Goal: Complete application form

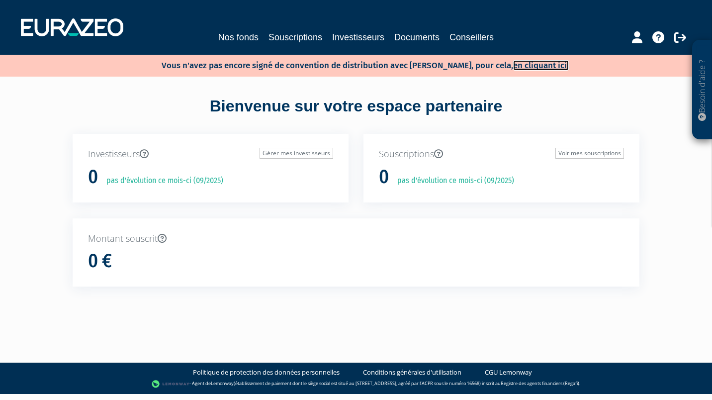
click at [523, 66] on link "en cliquant ici." at bounding box center [541, 65] width 56 height 10
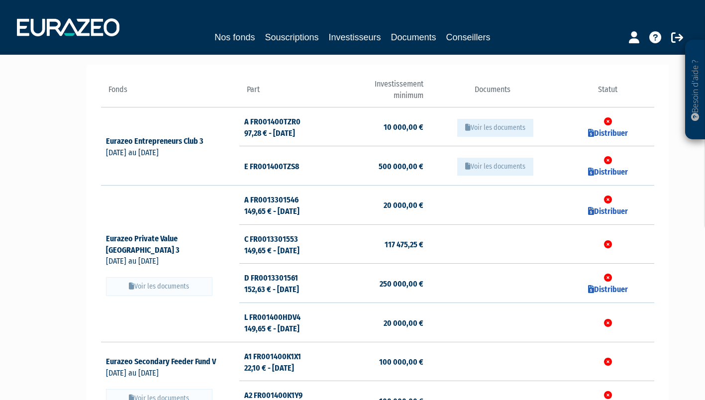
scroll to position [92, 0]
click at [593, 210] on icon at bounding box center [591, 210] width 6 height 8
checkbox input "true"
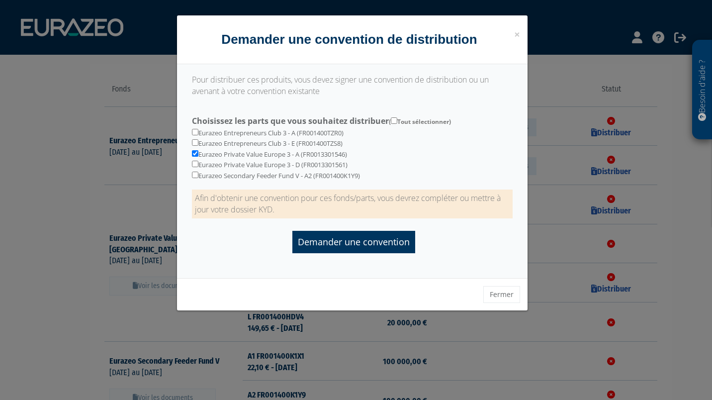
click at [110, 114] on div at bounding box center [356, 200] width 712 height 400
click at [435, 253] on div "Demander une convention" at bounding box center [352, 238] width 321 height 30
click at [492, 299] on button "Fermer" at bounding box center [502, 294] width 37 height 17
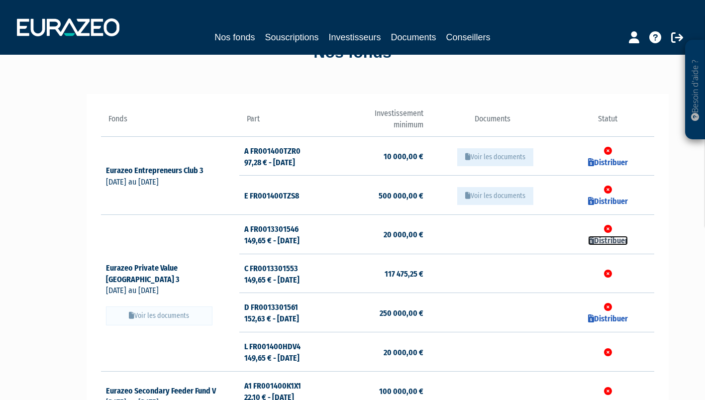
scroll to position [63, 0]
click at [491, 155] on button "Voir les documents" at bounding box center [495, 157] width 76 height 18
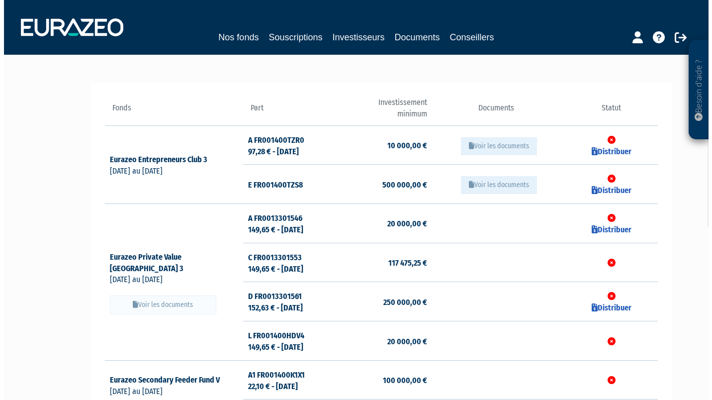
scroll to position [86, 0]
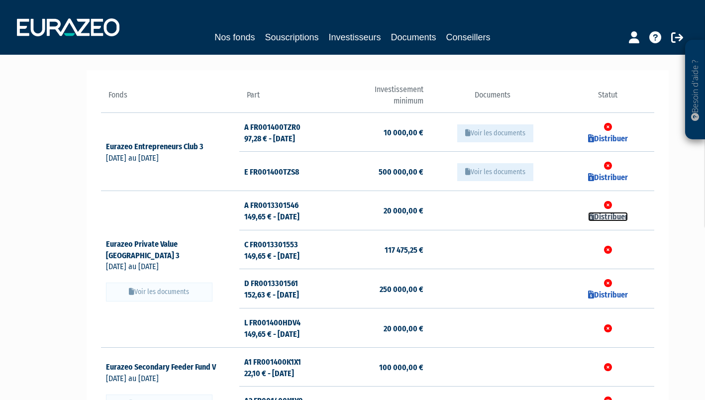
click at [607, 214] on link "Distribuer" at bounding box center [608, 216] width 40 height 9
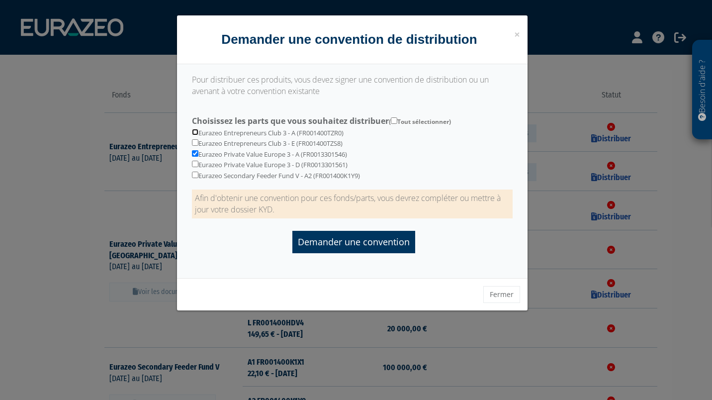
click at [193, 133] on input "checkbox" at bounding box center [195, 132] width 6 height 6
checkbox input "true"
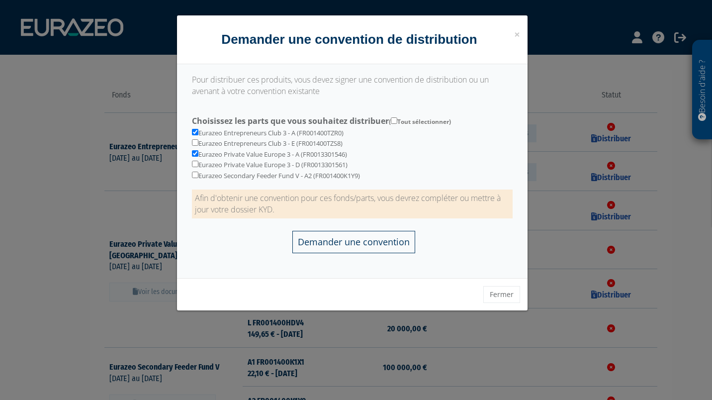
click at [320, 245] on input "Demander une convention" at bounding box center [354, 242] width 123 height 22
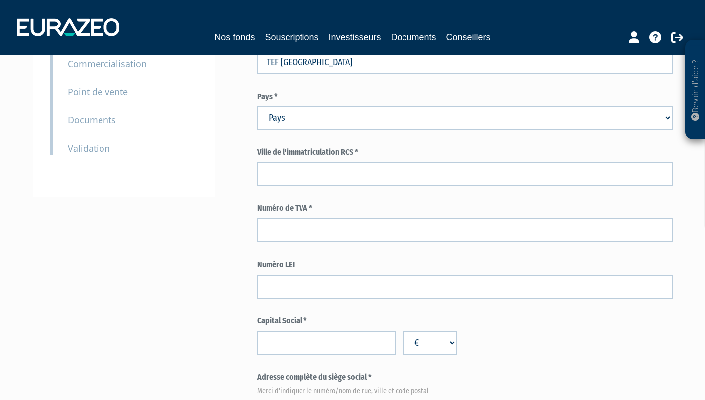
scroll to position [202, 0]
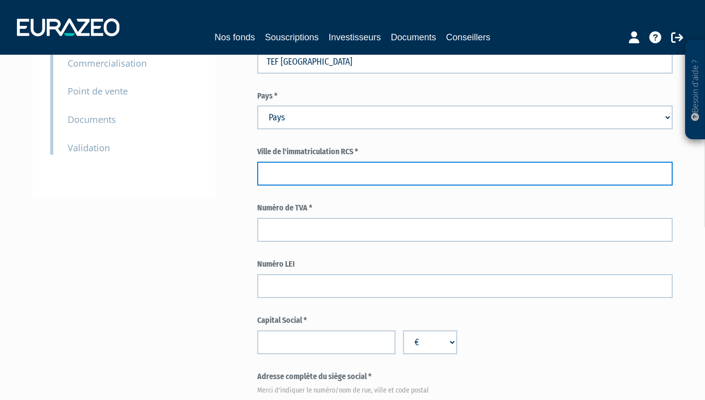
click at [288, 178] on input "text" at bounding box center [464, 174] width 415 height 24
type input "CRETEIL"
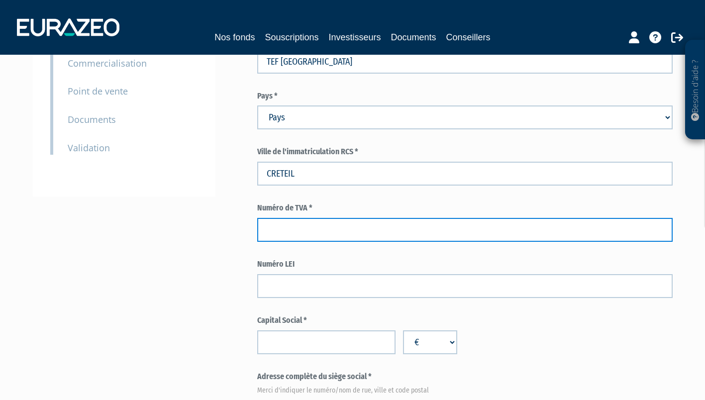
click at [293, 235] on input "text" at bounding box center [464, 230] width 415 height 24
paste input "FR62931602502"
type input "FR62931602502"
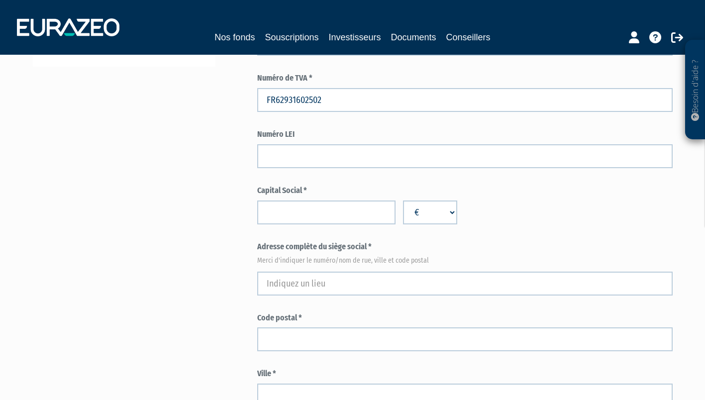
scroll to position [332, 0]
click at [283, 209] on input "number" at bounding box center [326, 213] width 138 height 24
type input "5000"
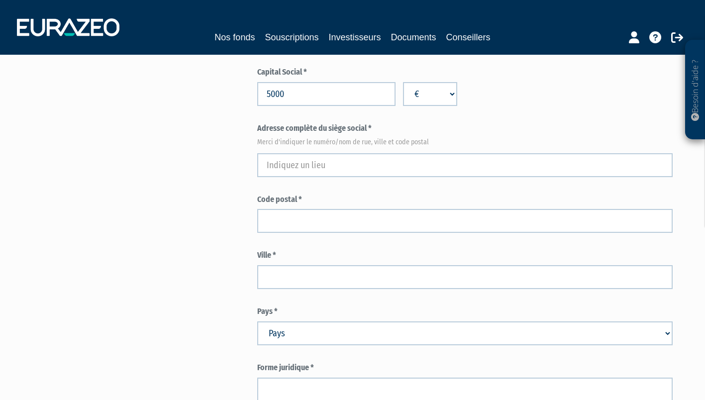
scroll to position [451, 0]
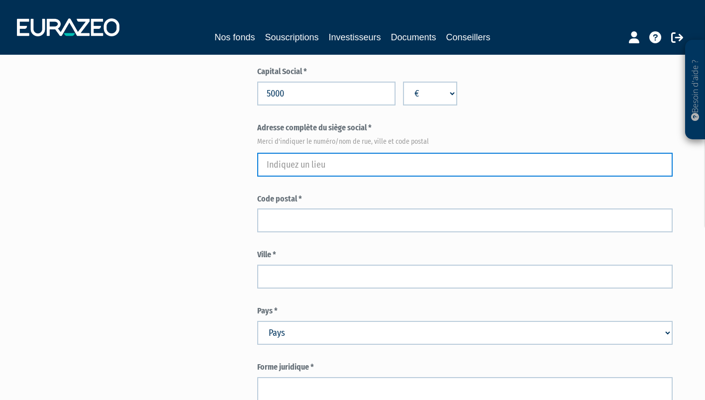
click at [294, 167] on input "text" at bounding box center [464, 165] width 415 height 24
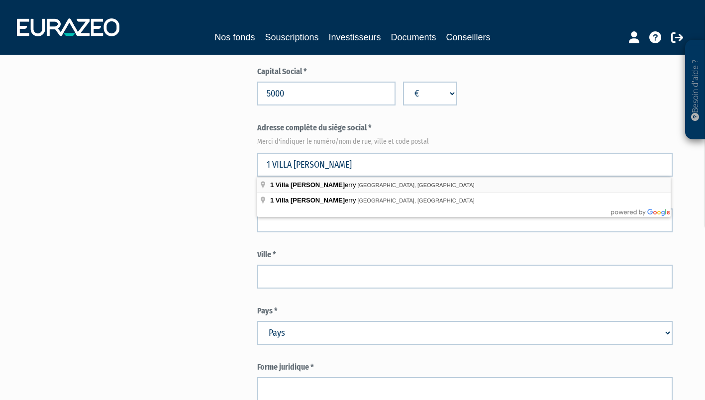
type input "1 Villa Jules Ferry, Champigny-sur-Marne, France"
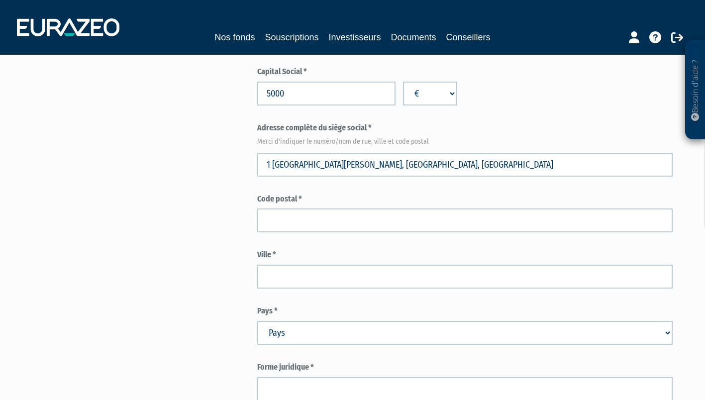
type input "Champigny-sur-Marne"
select select "75"
type input "94500"
type input "1 Villa Jules Ferry"
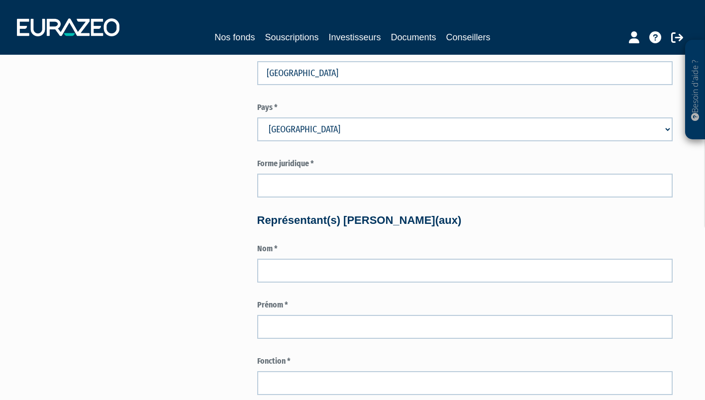
scroll to position [658, 0]
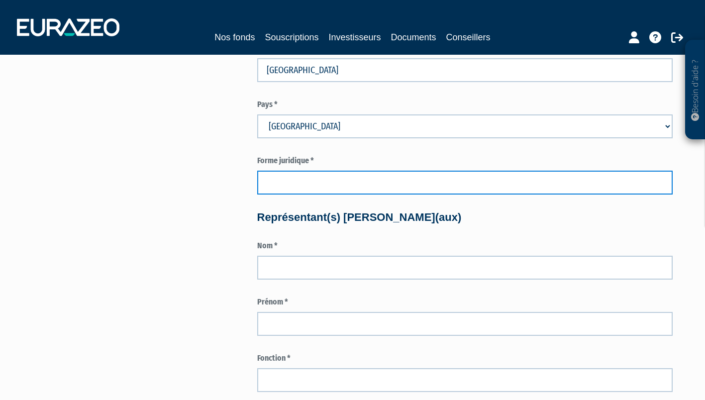
click at [275, 176] on input "text" at bounding box center [464, 183] width 415 height 24
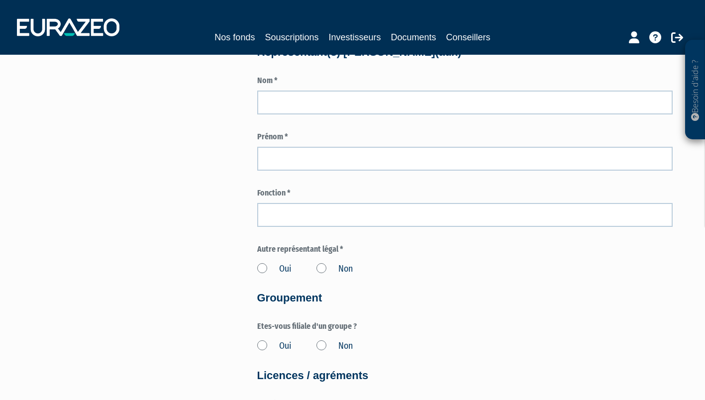
type input "SARL"
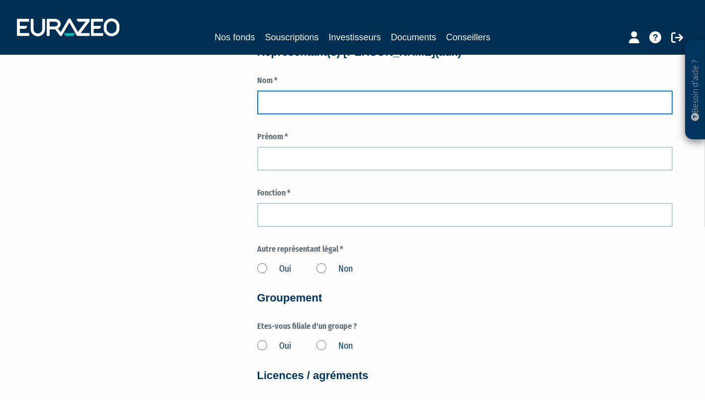
click at [281, 103] on input "text" at bounding box center [464, 103] width 415 height 24
click at [301, 102] on input "MESSIE" at bounding box center [464, 103] width 415 height 24
type input "MESSIEN"
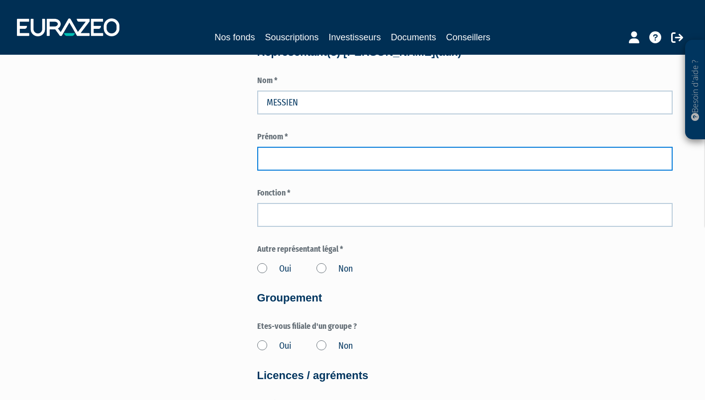
click at [295, 160] on input "text" at bounding box center [464, 159] width 415 height 24
type input "[PERSON_NAME]"
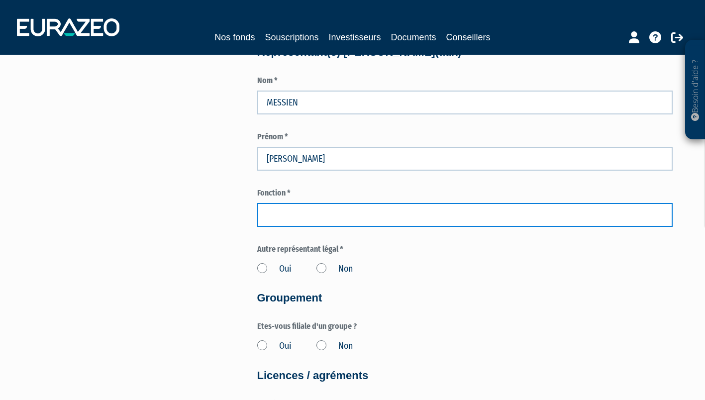
click at [289, 214] on input "text" at bounding box center [464, 215] width 415 height 24
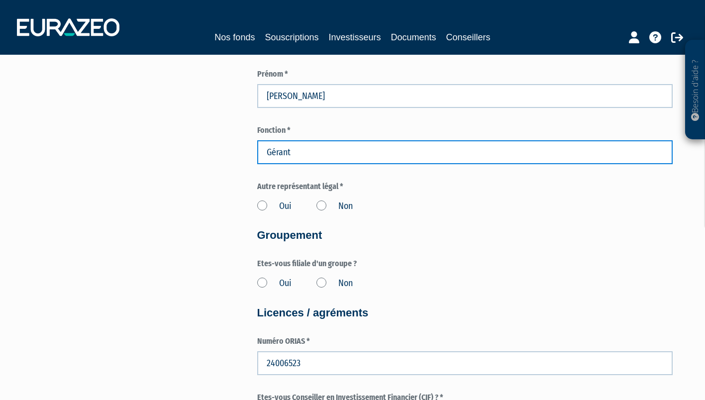
scroll to position [886, 0]
type input "Gérant"
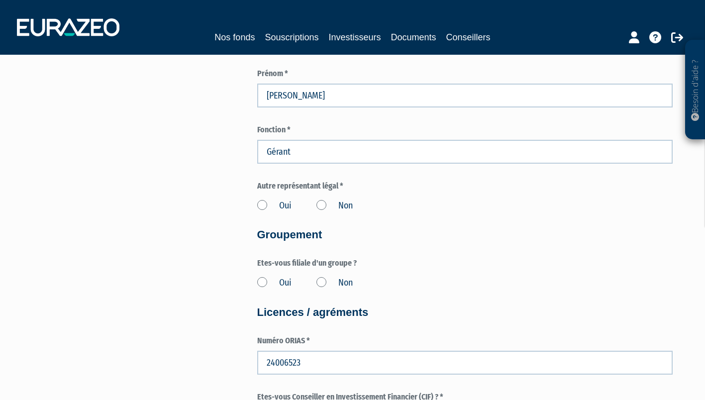
click at [324, 203] on label "Non" at bounding box center [334, 205] width 36 height 13
click at [0, 0] on input "Non" at bounding box center [0, 0] width 0 height 0
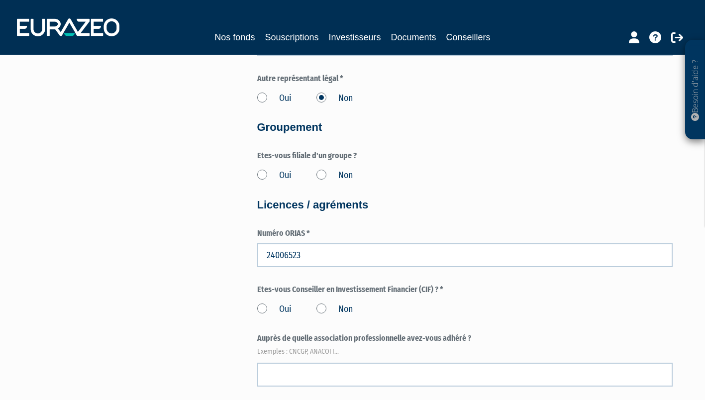
scroll to position [993, 0]
click at [323, 176] on label "Non" at bounding box center [334, 176] width 36 height 13
click at [0, 0] on input "Non" at bounding box center [0, 0] width 0 height 0
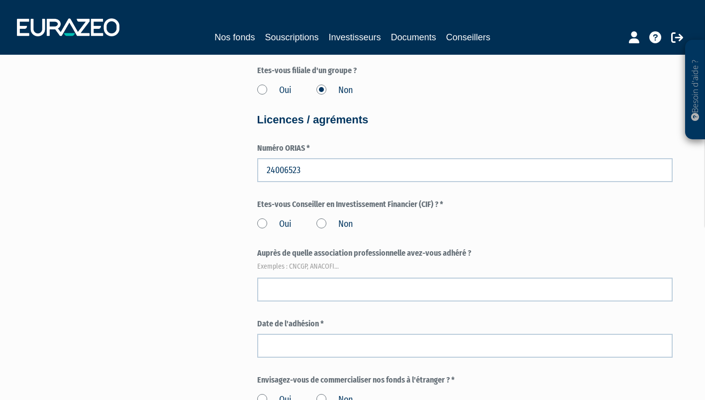
scroll to position [1078, 0]
drag, startPoint x: 232, startPoint y: 216, endPoint x: 234, endPoint y: 232, distance: 16.0
click at [257, 223] on label "Oui" at bounding box center [274, 224] width 34 height 13
click at [0, 0] on input "Oui" at bounding box center [0, 0] width 0 height 0
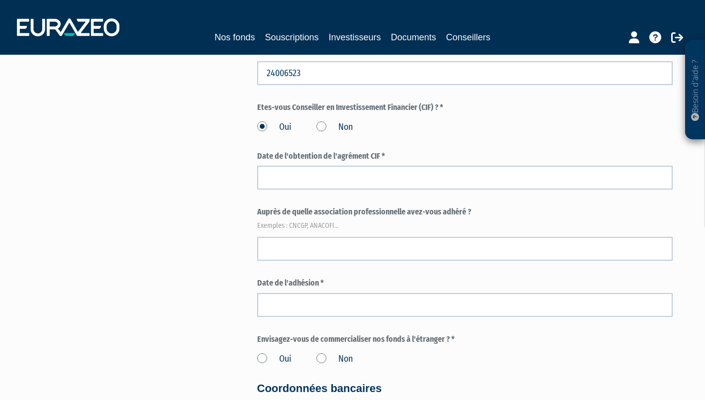
scroll to position [1180, 0]
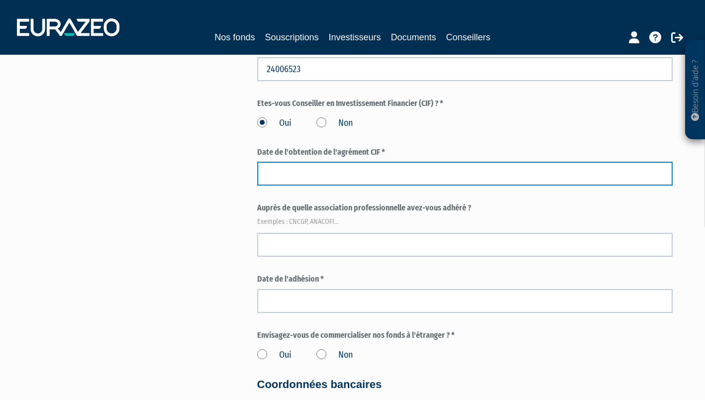
click at [276, 173] on input at bounding box center [464, 174] width 415 height 24
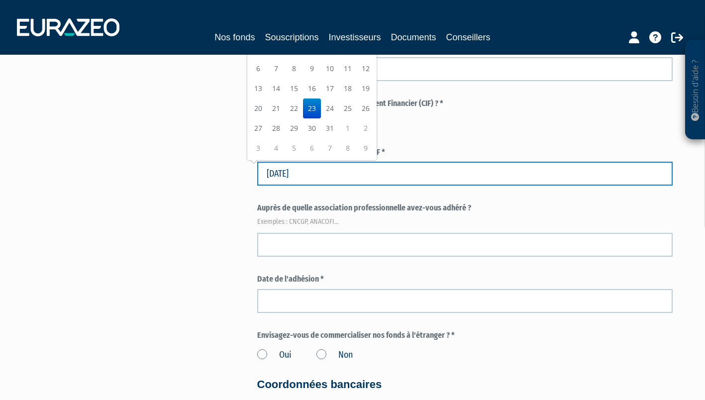
type input "23/01/2025"
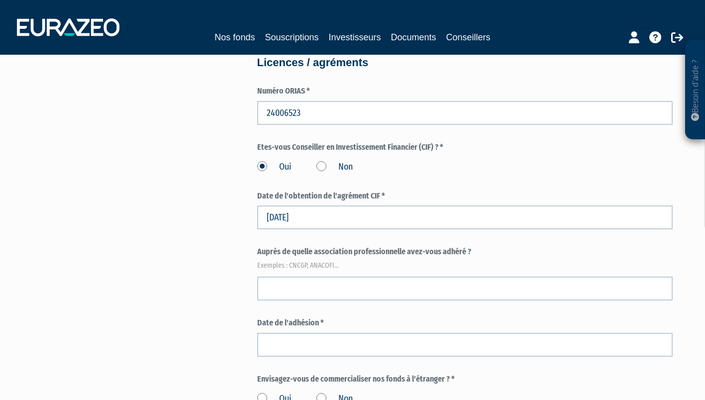
scroll to position [1184, 0]
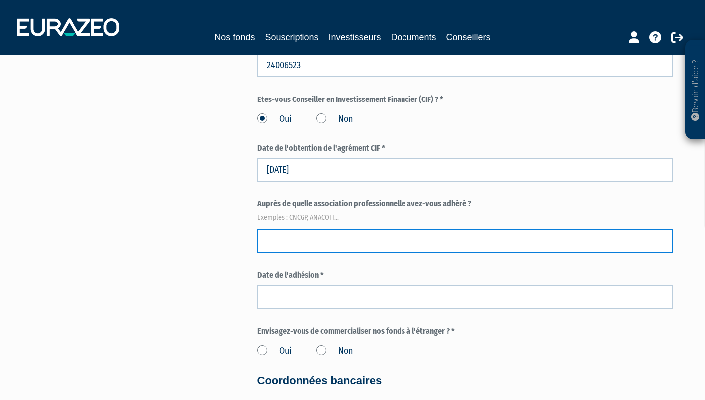
click at [281, 244] on input "text" at bounding box center [464, 241] width 415 height 24
type input "ANACOFI"
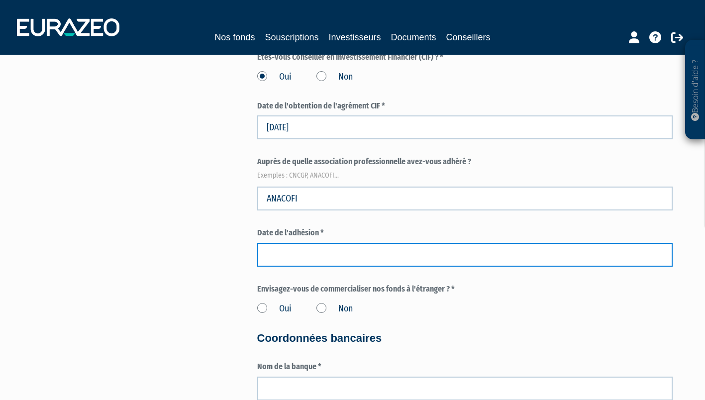
click at [303, 250] on input at bounding box center [464, 255] width 415 height 24
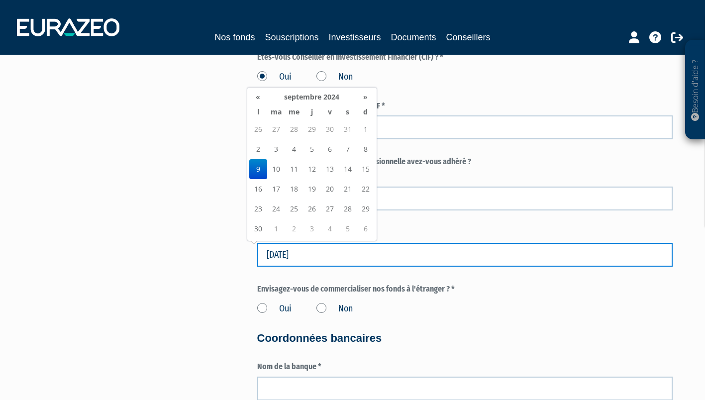
type input "09/09/2024"
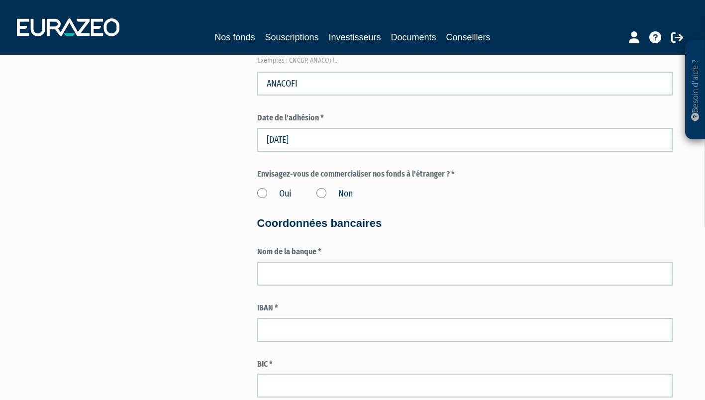
scroll to position [1340, 0]
click at [319, 193] on label "Non" at bounding box center [334, 194] width 36 height 13
click at [0, 0] on input "Non" at bounding box center [0, 0] width 0 height 0
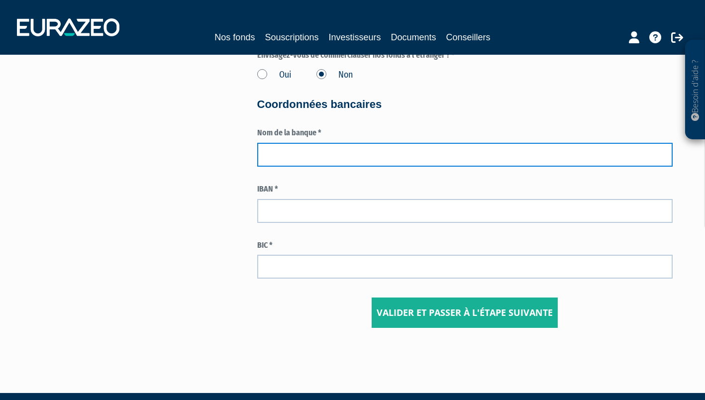
click at [303, 155] on input "text" at bounding box center [464, 155] width 415 height 24
type input "SHINE"
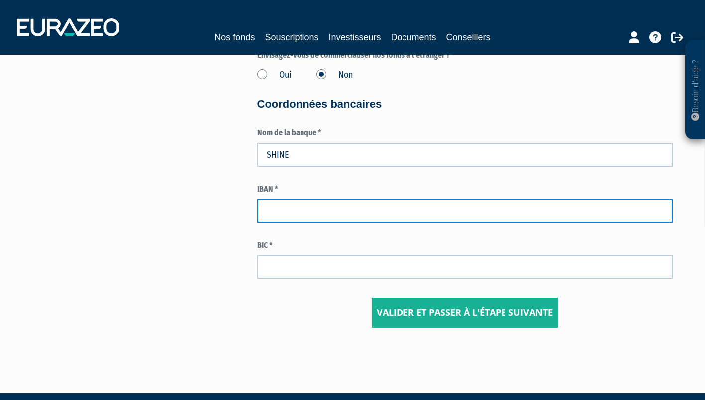
click at [277, 212] on input "text" at bounding box center [464, 211] width 415 height 24
paste input "FR76 1741 8000 0100 0117 9901 635"
type input "FR76 1741 8000 0100 0117 9901 635"
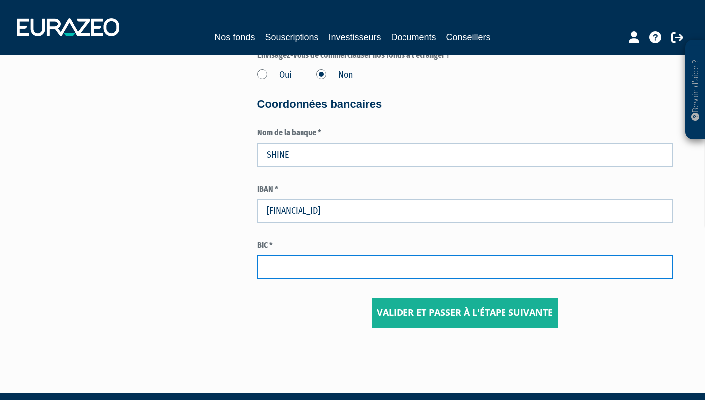
click at [293, 270] on input "text" at bounding box center [464, 267] width 415 height 24
paste input "SNNNFR22XXX"
type input "SNNNFR22XXX"
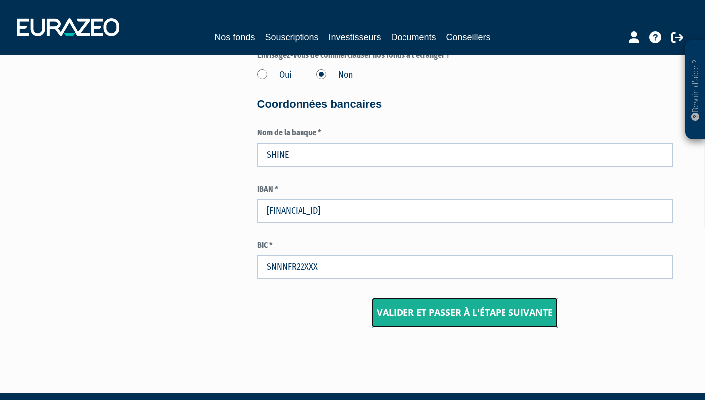
click at [423, 320] on input "Valider et passer à l'étape suivante" at bounding box center [465, 313] width 186 height 31
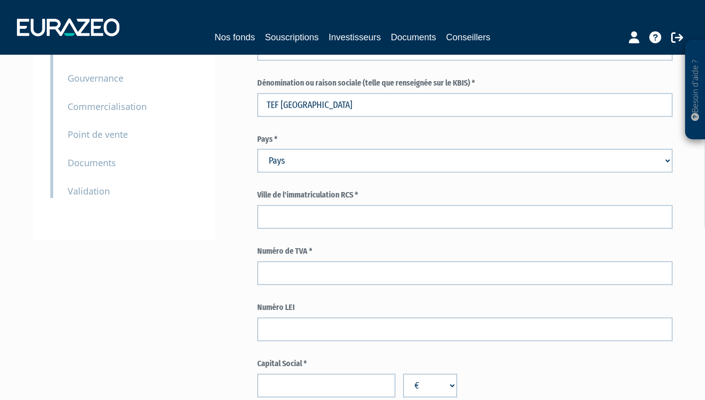
scroll to position [133, 0]
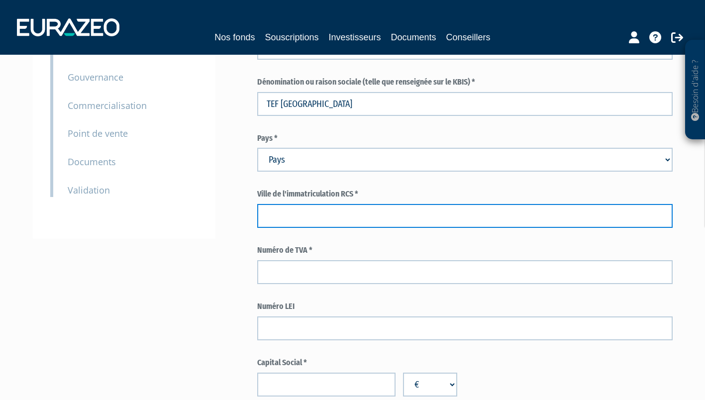
click at [280, 221] on input "text" at bounding box center [464, 216] width 415 height 24
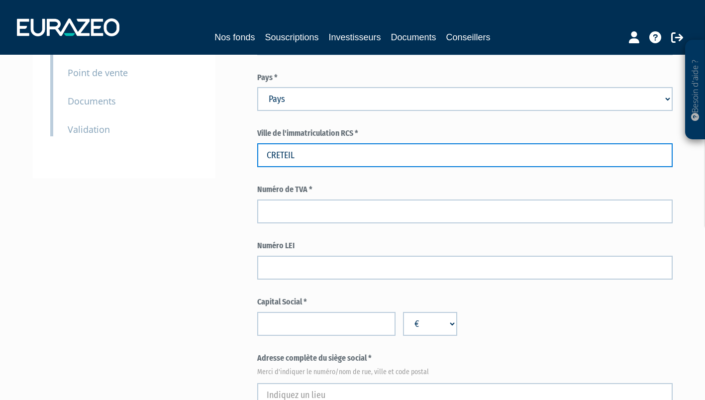
scroll to position [193, 0]
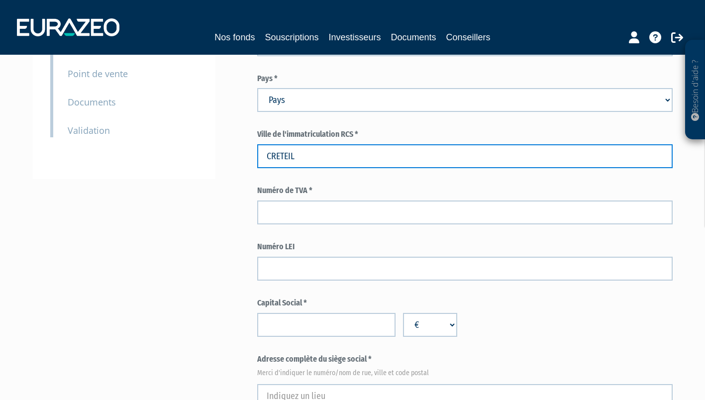
type input "CRETEIL"
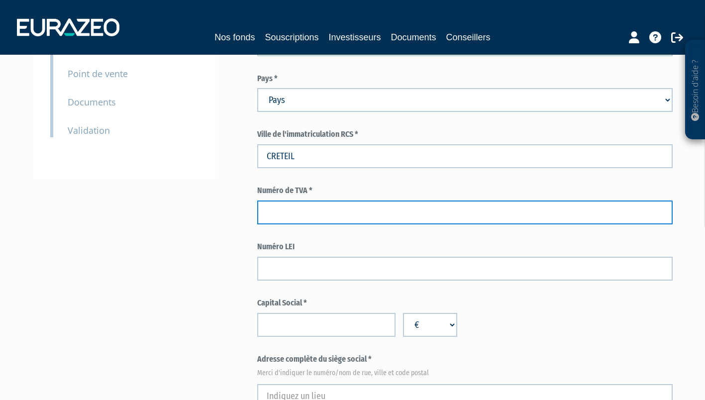
click at [267, 212] on input "text" at bounding box center [464, 212] width 415 height 24
paste input "FR62931602502"
type input "FR62931602502"
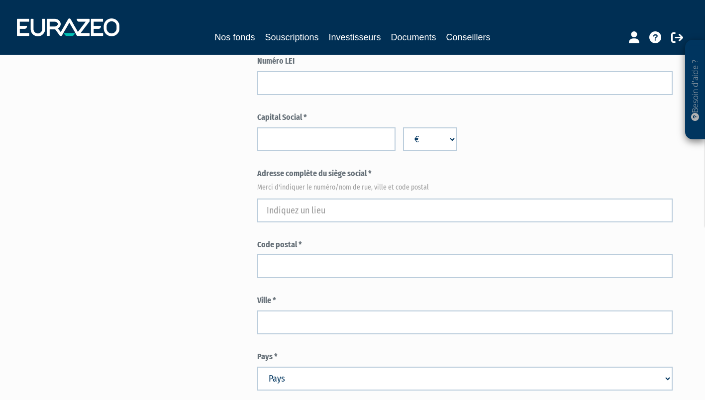
scroll to position [379, 0]
click at [292, 138] on input "number" at bounding box center [326, 139] width 138 height 24
type input "5000"
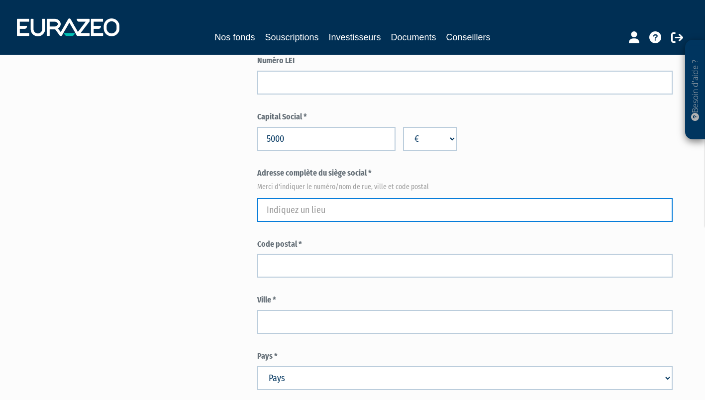
click at [290, 217] on input "text" at bounding box center [464, 210] width 415 height 24
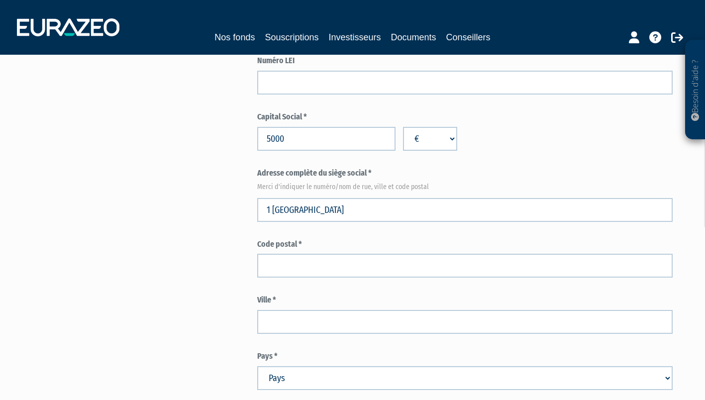
type input "1 Villa Jules Ferry, Champigny-sur-Marne, France"
type input "Champigny-sur-Marne"
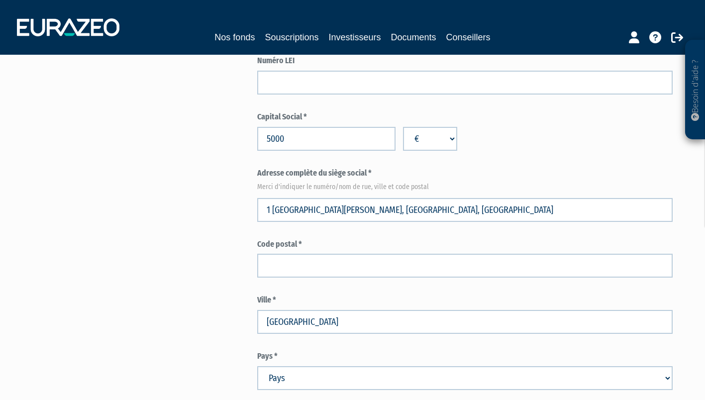
select select "75"
type input "94500"
type input "1 Villa Jules Ferry"
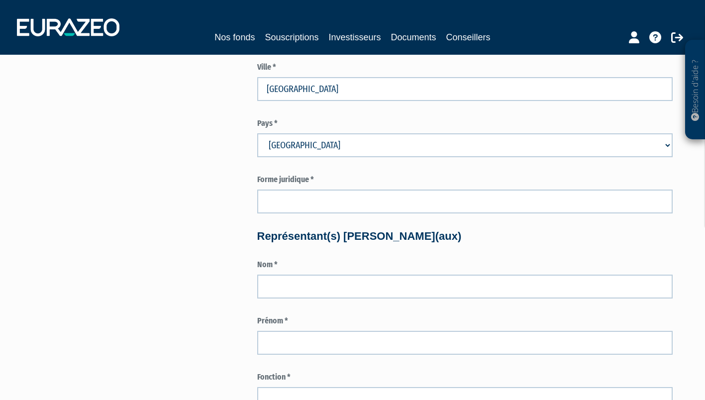
scroll to position [616, 0]
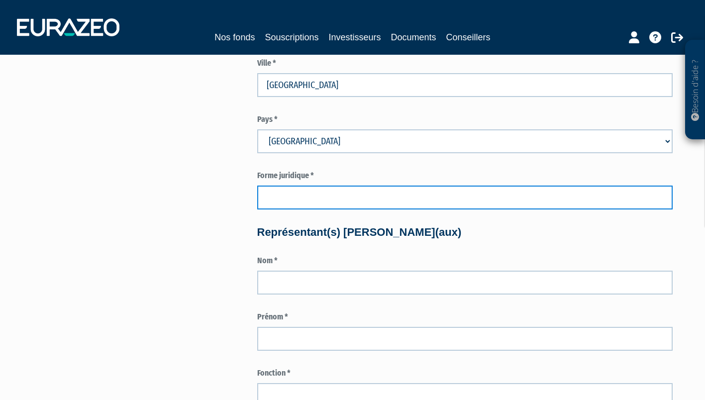
click at [278, 196] on input "text" at bounding box center [464, 198] width 415 height 24
type input "SARL"
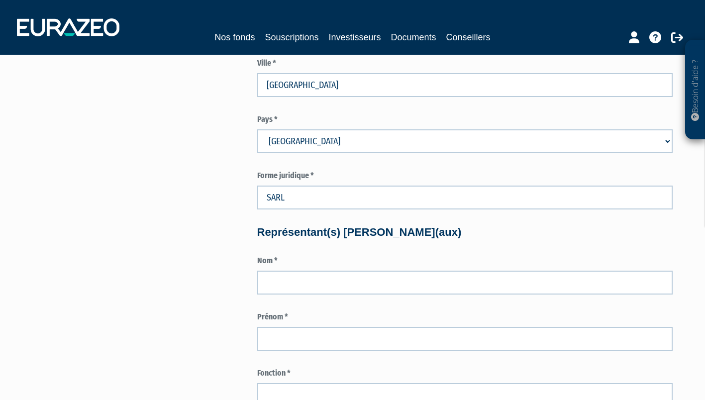
click at [233, 260] on div "3 Informations générales 4 Habilitation dans le cadre de votre activité 5 Conta…" at bounding box center [352, 309] width 625 height 1691
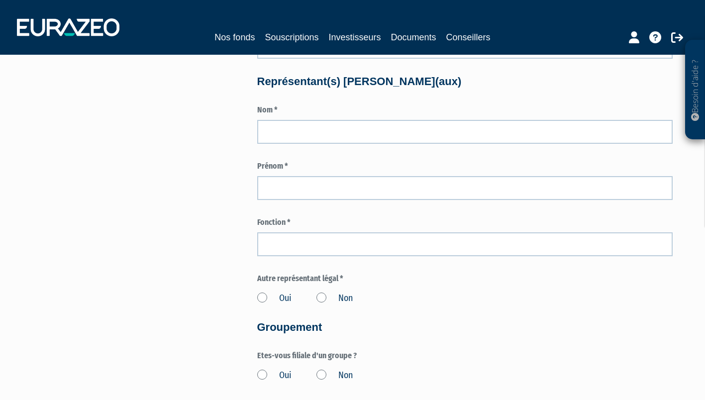
scroll to position [767, 0]
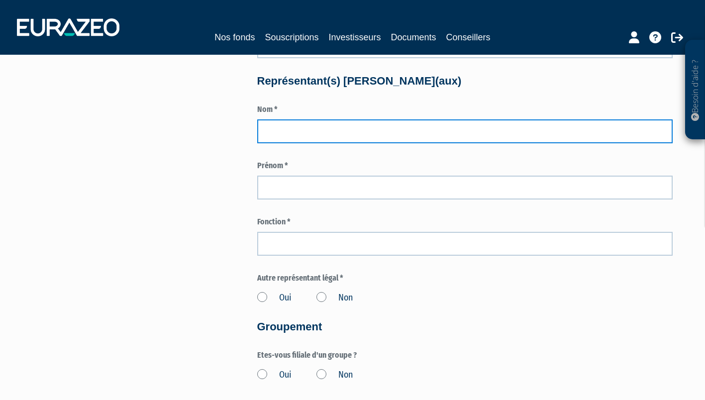
click at [286, 134] on input "text" at bounding box center [464, 131] width 415 height 24
type input "MESSIEN"
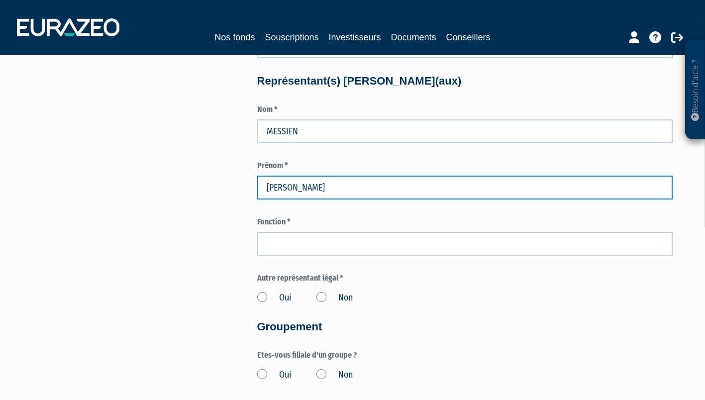
type input "NICOLAS"
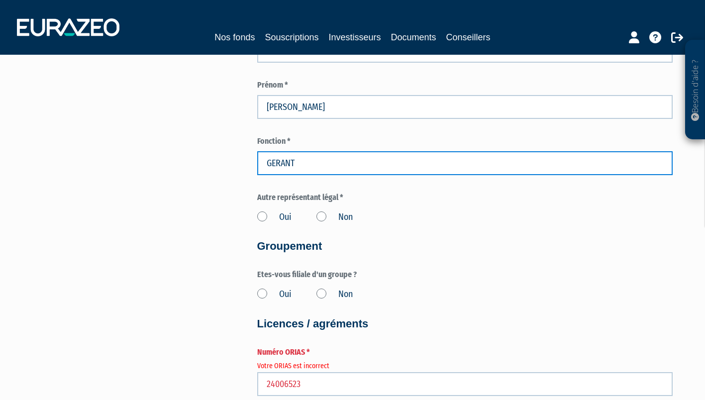
scroll to position [848, 0]
type input "GERANT"
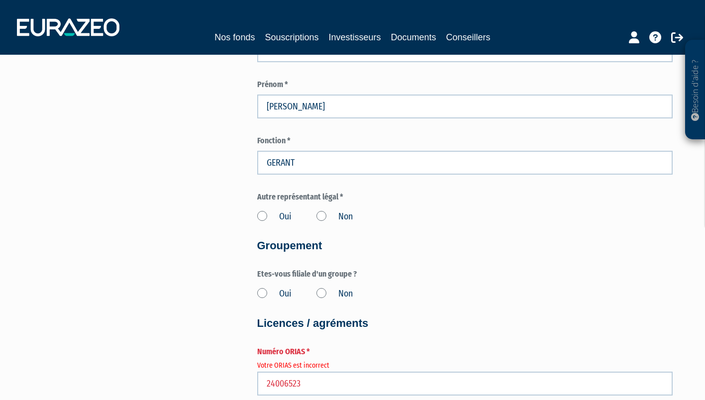
click at [321, 216] on label "Non" at bounding box center [334, 216] width 36 height 13
click at [0, 0] on input "Non" at bounding box center [0, 0] width 0 height 0
click at [322, 292] on label "Non" at bounding box center [334, 294] width 36 height 13
click at [0, 0] on input "Non" at bounding box center [0, 0] width 0 height 0
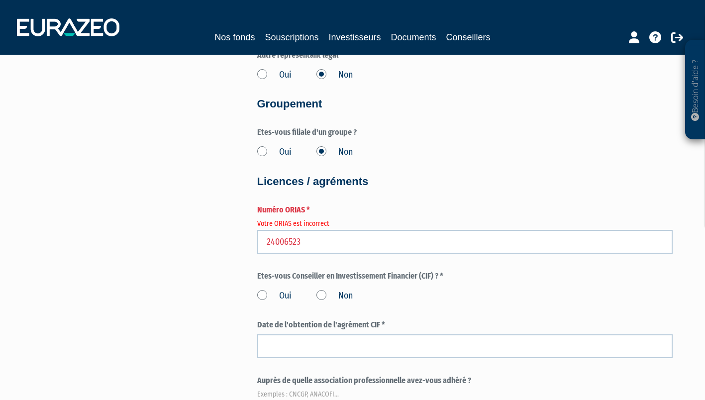
scroll to position [991, 0]
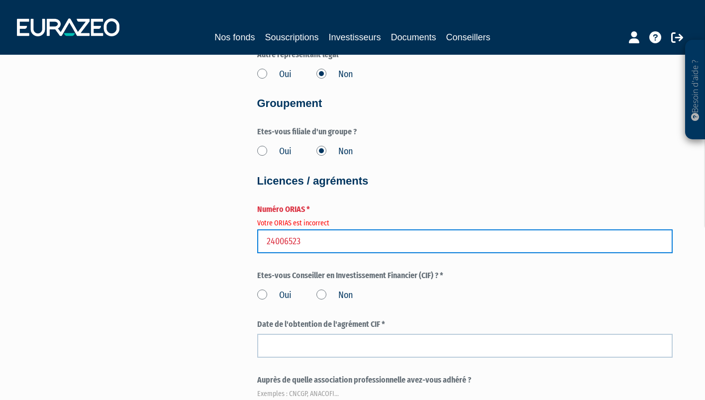
click at [298, 252] on input "24006523" at bounding box center [464, 241] width 415 height 24
click at [307, 243] on input "24006523" at bounding box center [464, 241] width 415 height 24
click at [269, 241] on input "24006523" at bounding box center [464, 241] width 415 height 24
click at [264, 242] on input "24006523" at bounding box center [464, 241] width 415 height 24
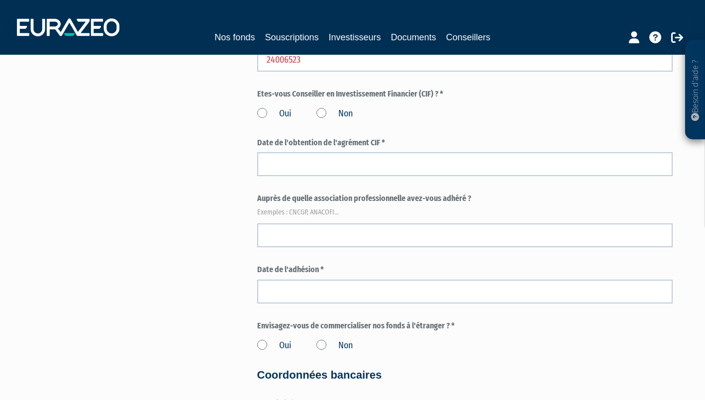
scroll to position [1012, 0]
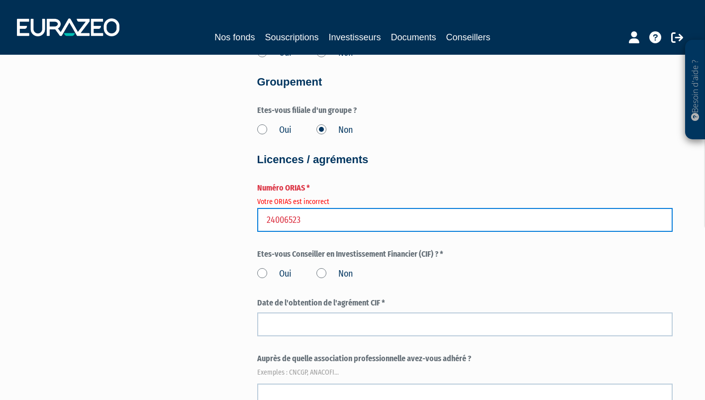
drag, startPoint x: 313, startPoint y: 224, endPoint x: 208, endPoint y: 214, distance: 105.4
type input "2"
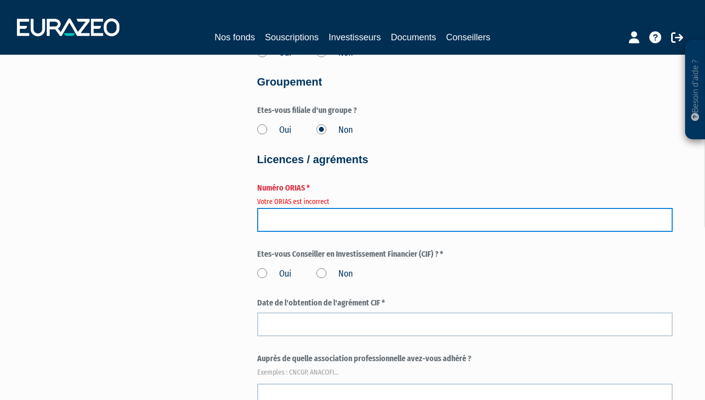
click at [267, 220] on input "number" at bounding box center [464, 220] width 415 height 24
click at [260, 223] on input "24006523" at bounding box center [464, 220] width 415 height 24
type input "24006523"
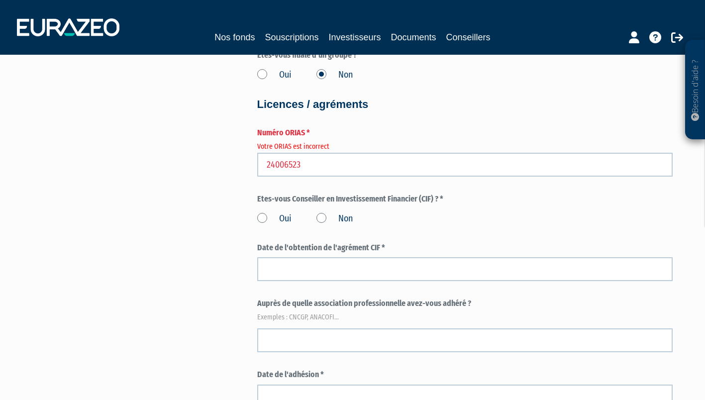
scroll to position [1070, 0]
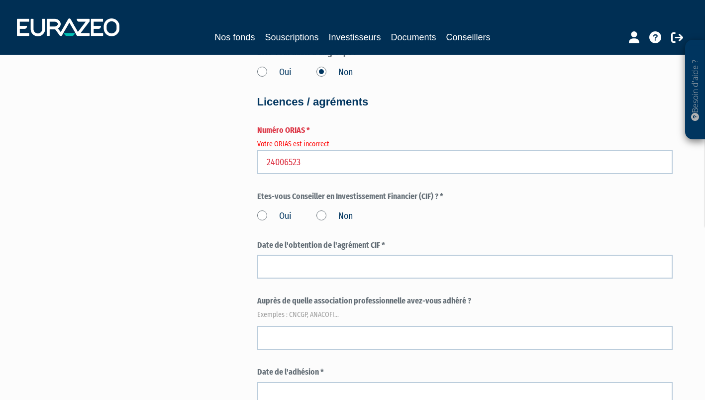
click at [261, 215] on label "Oui" at bounding box center [274, 216] width 34 height 13
click at [0, 0] on input "Oui" at bounding box center [0, 0] width 0 height 0
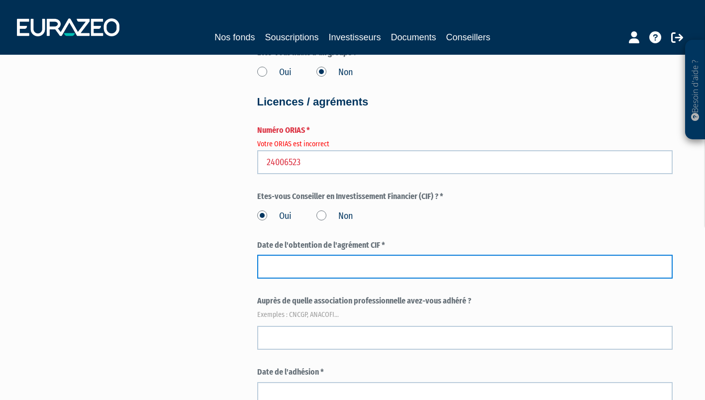
click at [276, 272] on input at bounding box center [464, 267] width 415 height 24
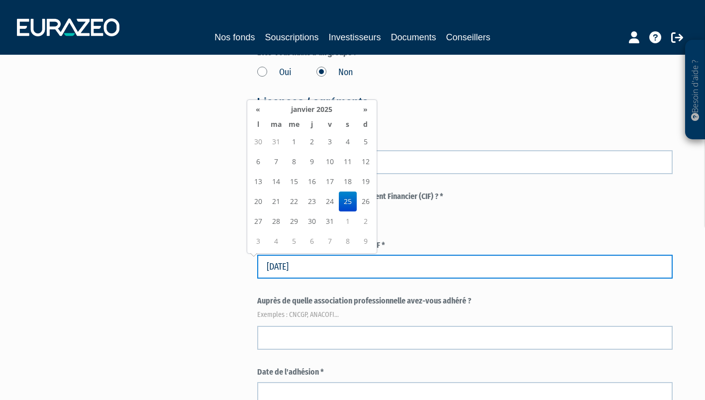
type input "25/01/2025"
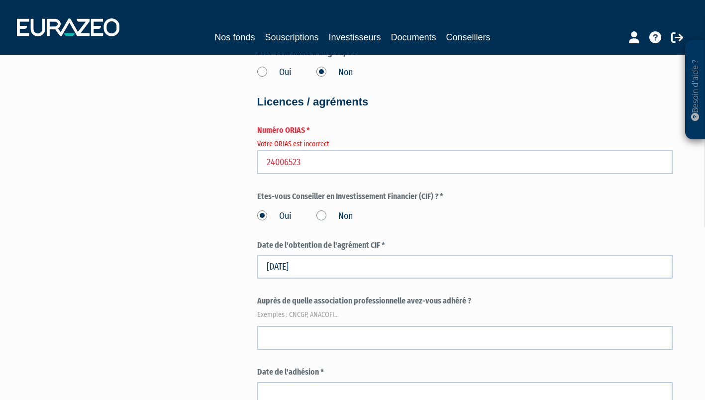
scroll to position [1165, 0]
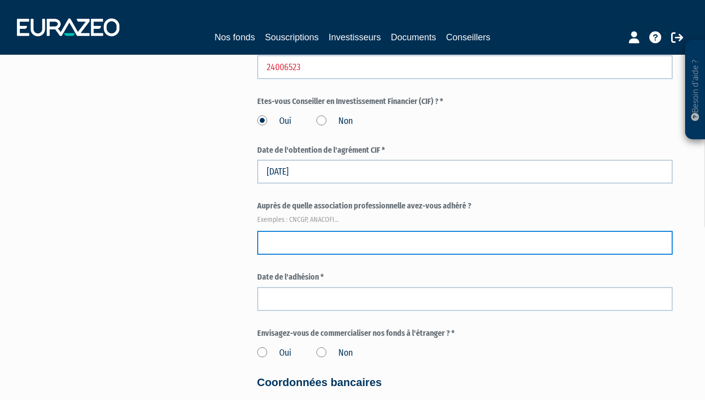
click at [279, 249] on input "text" at bounding box center [464, 243] width 415 height 24
type input "ANACOFI"
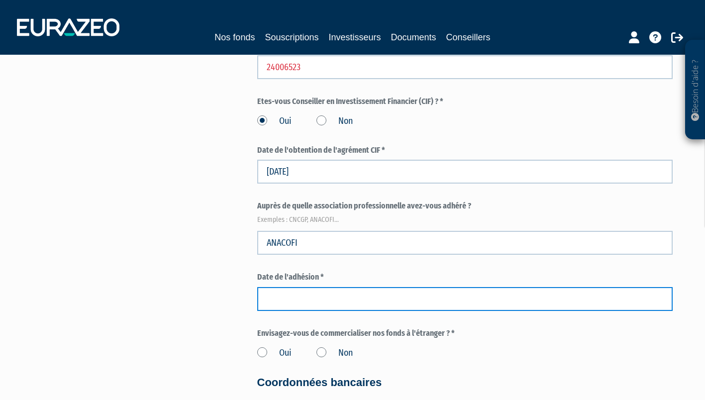
click at [290, 293] on input at bounding box center [464, 299] width 415 height 24
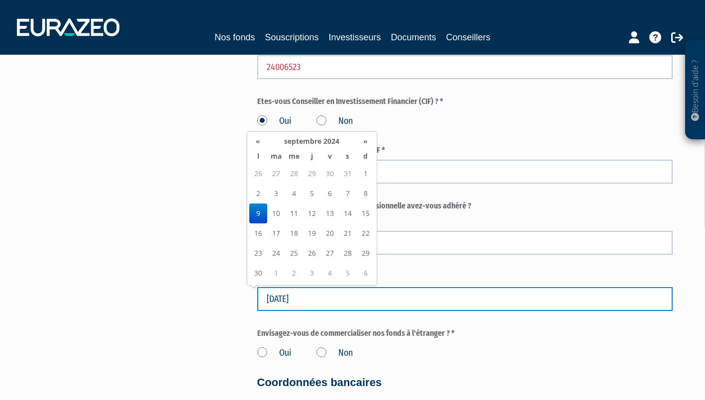
type input "09/09/2024"
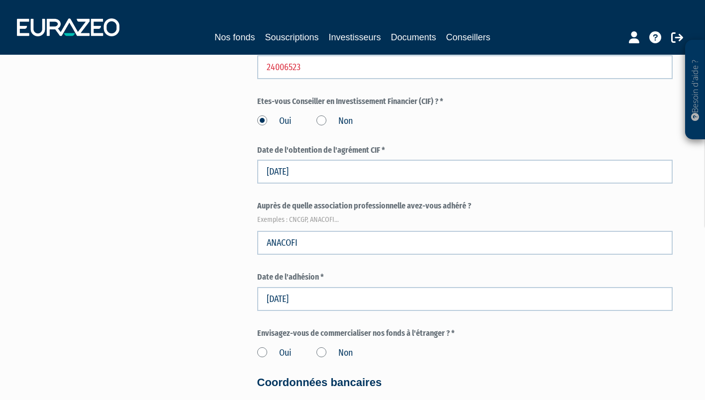
scroll to position [1265, 0]
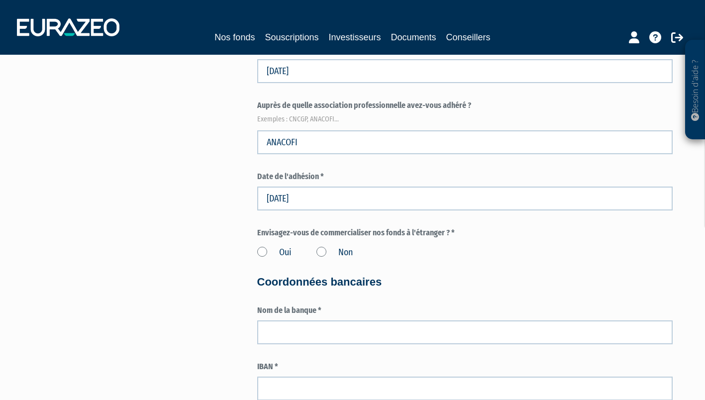
click at [321, 251] on label "Non" at bounding box center [334, 252] width 36 height 13
click at [0, 0] on input "Non" at bounding box center [0, 0] width 0 height 0
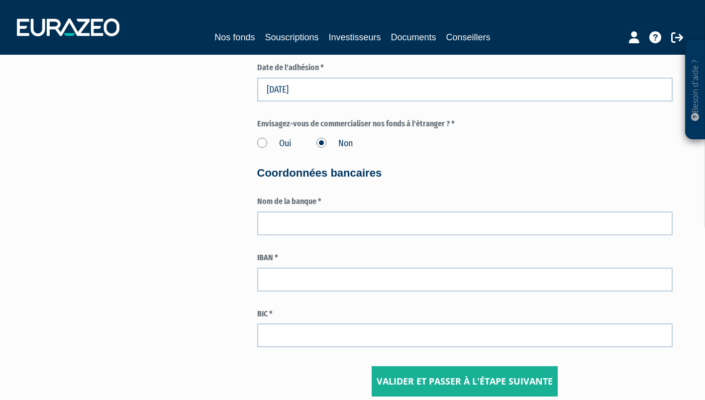
scroll to position [1375, 0]
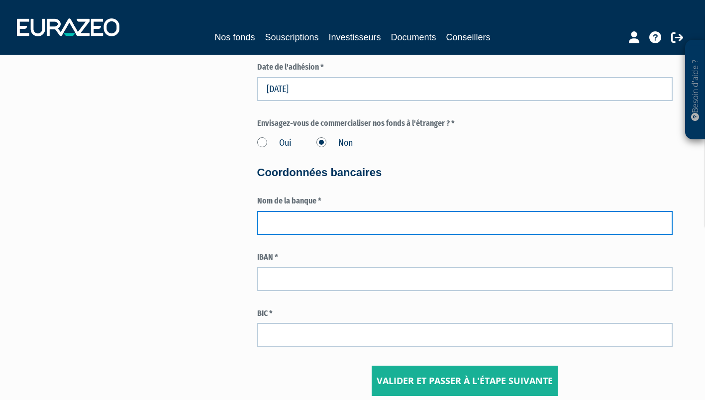
click at [285, 225] on input "text" at bounding box center [464, 223] width 415 height 24
type input "SHINE"
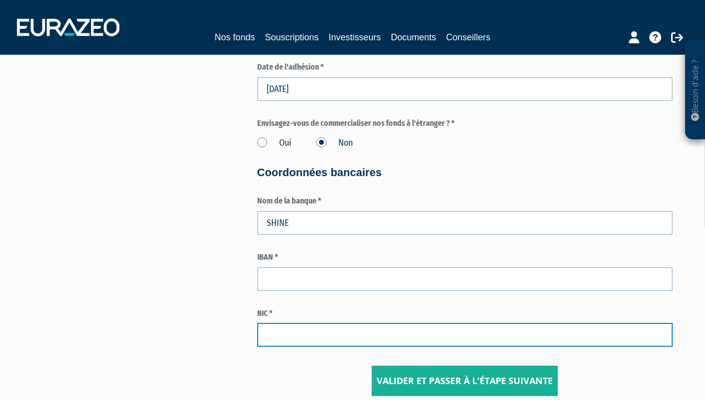
click at [288, 328] on input "text" at bounding box center [464, 335] width 415 height 24
paste input "FR62931602502"
type input "F"
paste input "SNNNFR22XXX"
type input "SNNNFR22XXX"
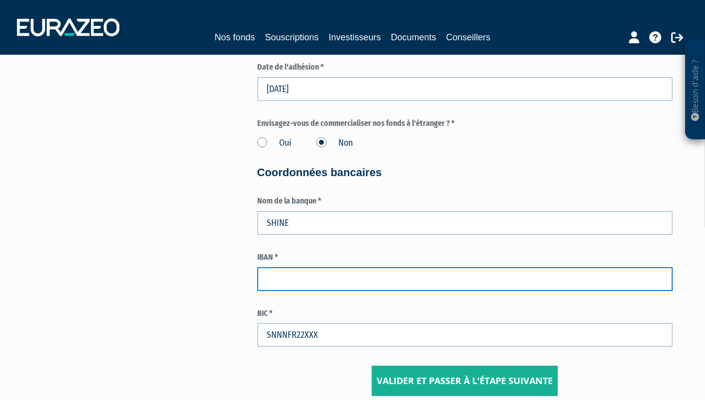
click at [299, 285] on input "text" at bounding box center [464, 279] width 415 height 24
paste input "FR76 1741 8000 0100 0117 9901 635"
type input "FR76 1741 8000 0100 0117 9901 635"
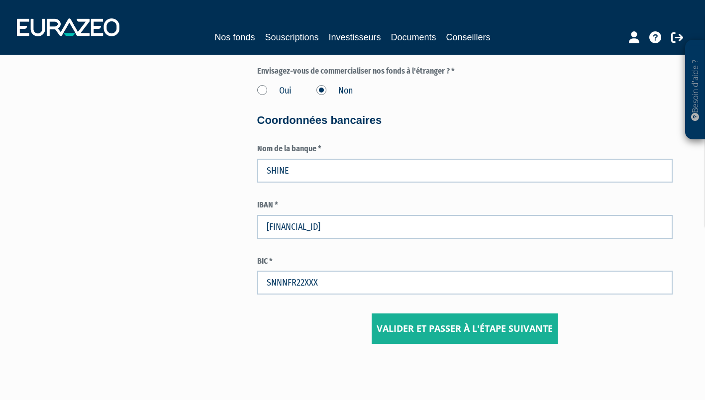
scroll to position [1426, 0]
click at [420, 338] on input "Valider et passer à l'étape suivante" at bounding box center [465, 329] width 186 height 31
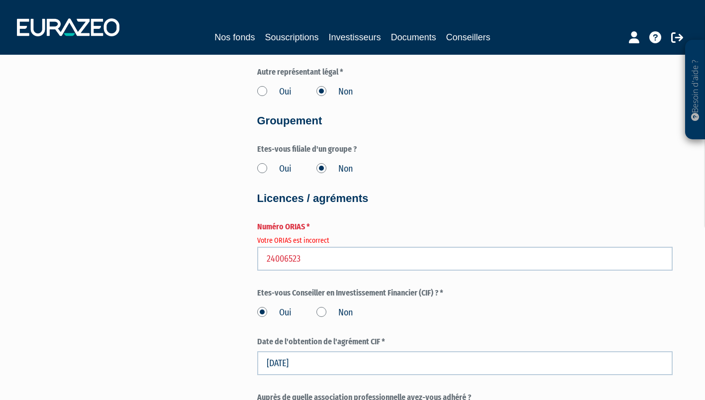
scroll to position [973, 0]
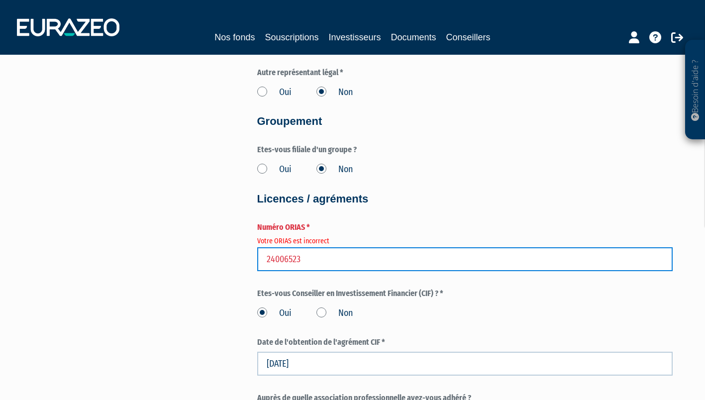
click at [269, 257] on input "24006523" at bounding box center [464, 259] width 415 height 24
click at [266, 260] on input "24006523" at bounding box center [464, 259] width 415 height 24
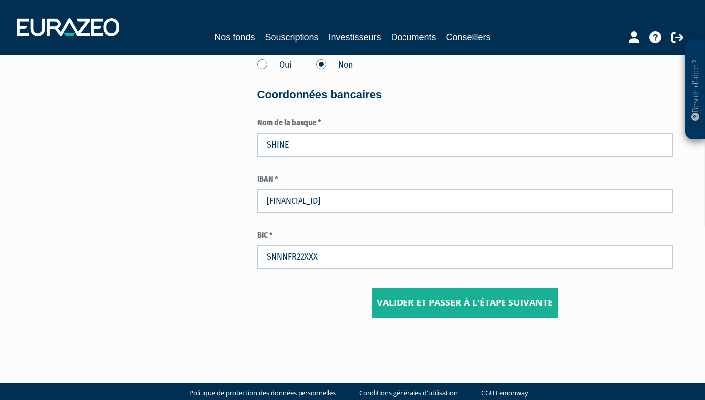
scroll to position [1452, 0]
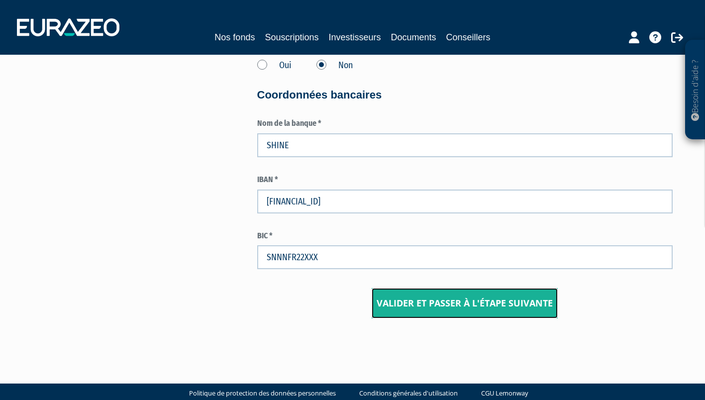
click at [390, 308] on input "Valider et passer à l'étape suivante" at bounding box center [465, 303] width 186 height 31
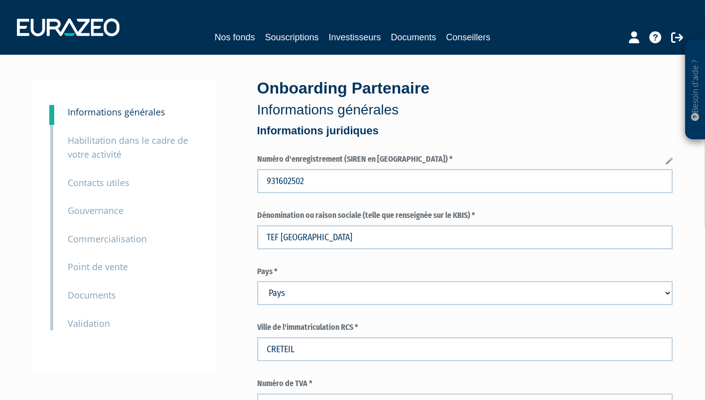
click at [101, 142] on small "Habilitation dans le cadre de votre activité" at bounding box center [128, 147] width 120 height 26
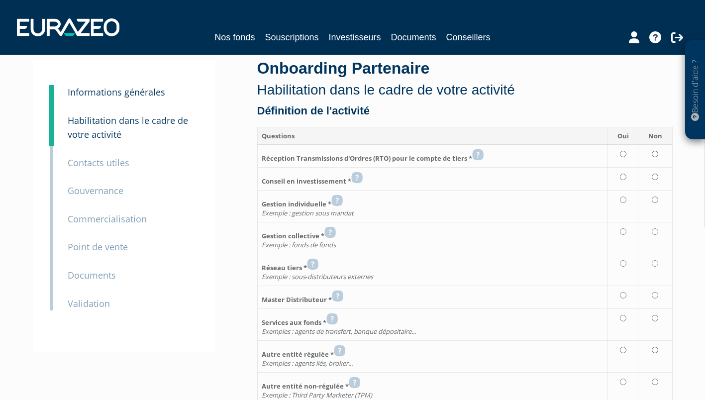
scroll to position [18, 0]
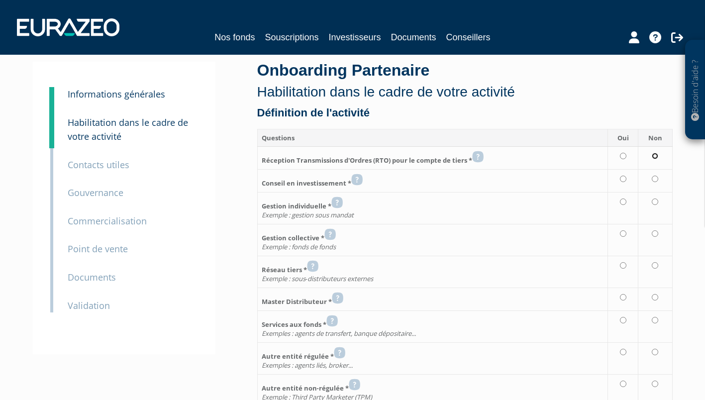
click at [654, 155] on input "radio" at bounding box center [655, 156] width 6 height 6
radio input "true"
click at [360, 178] on icon at bounding box center [356, 180] width 11 height 12
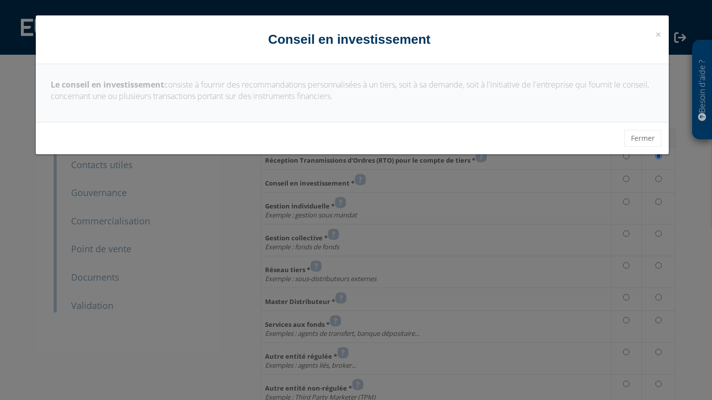
click at [655, 34] on h4 "Conseil en investissement" at bounding box center [352, 39] width 618 height 18
click at [659, 35] on span "×" at bounding box center [659, 34] width 6 height 14
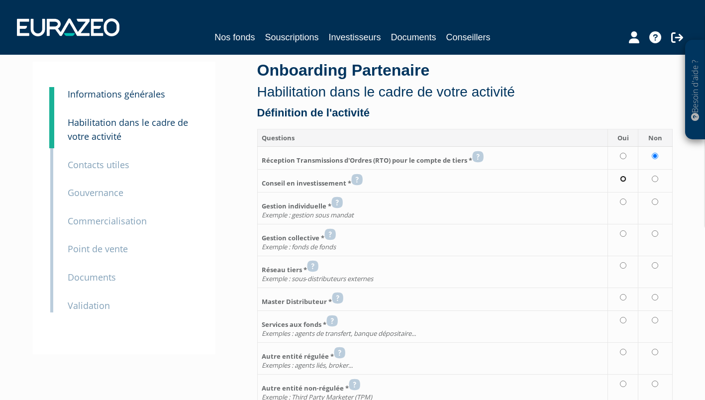
click at [624, 176] on input "radio" at bounding box center [623, 179] width 6 height 6
radio input "true"
click at [657, 200] on input "radio" at bounding box center [655, 202] width 6 height 6
radio input "true"
click at [654, 234] on input "radio" at bounding box center [655, 233] width 6 height 6
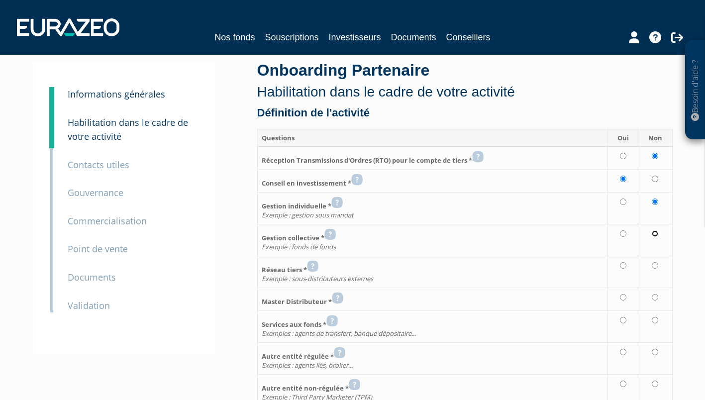
radio input "true"
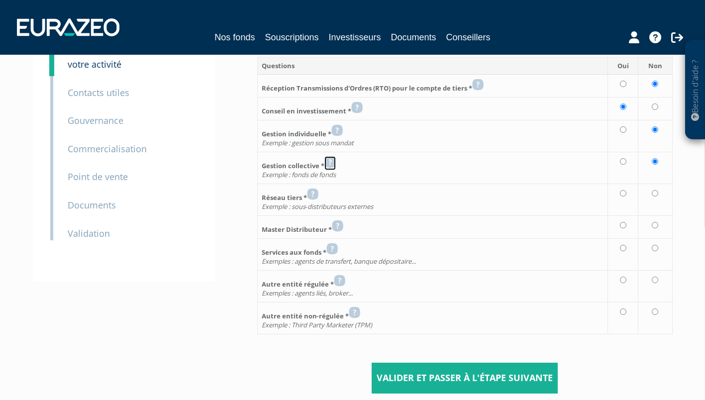
click at [330, 159] on icon at bounding box center [329, 162] width 11 height 12
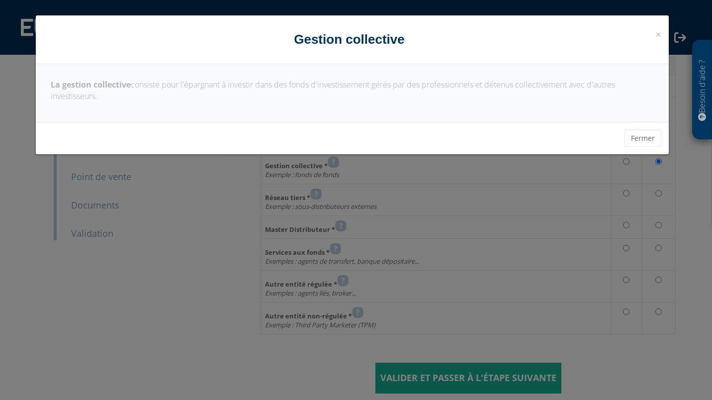
click at [655, 35] on h4 "Gestion collective" at bounding box center [352, 39] width 618 height 18
click at [658, 35] on span "×" at bounding box center [659, 34] width 6 height 14
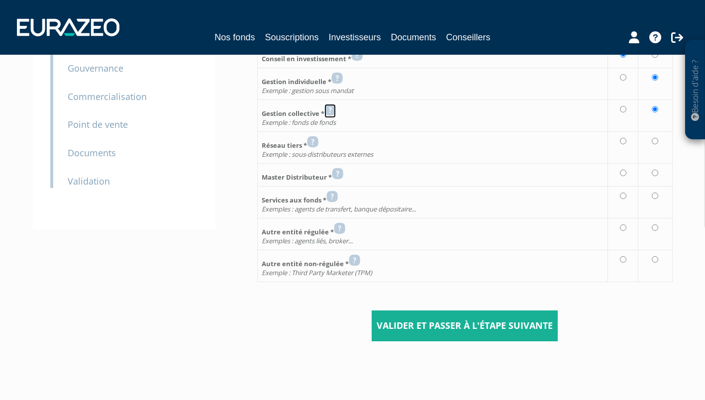
scroll to position [142, 0]
click at [655, 141] on input "radio" at bounding box center [655, 141] width 6 height 6
radio input "true"
click at [655, 176] on input "radio" at bounding box center [655, 173] width 6 height 6
radio input "true"
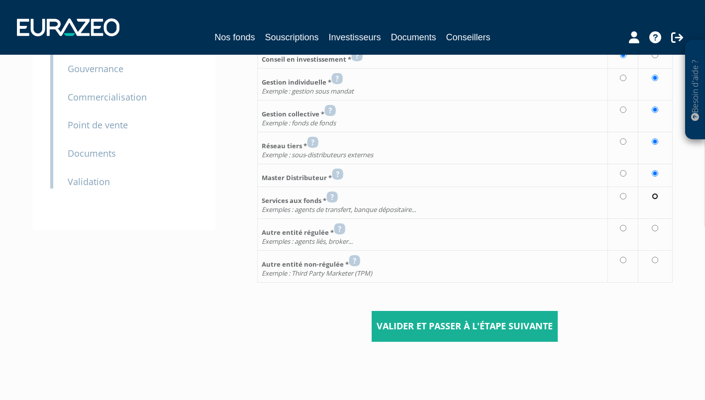
click at [654, 194] on input "radio" at bounding box center [655, 196] width 6 height 6
radio input "true"
click at [653, 224] on td at bounding box center [655, 234] width 34 height 32
radio input "true"
click at [654, 261] on input "radio" at bounding box center [655, 260] width 6 height 6
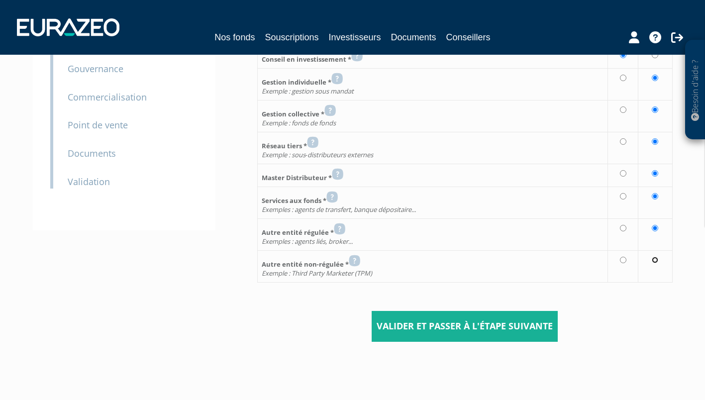
radio input "true"
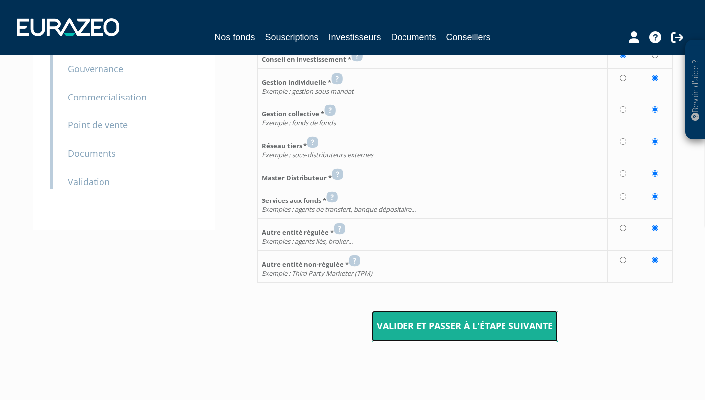
click at [426, 329] on input "Valider et passer à l'étape suivante" at bounding box center [465, 326] width 186 height 31
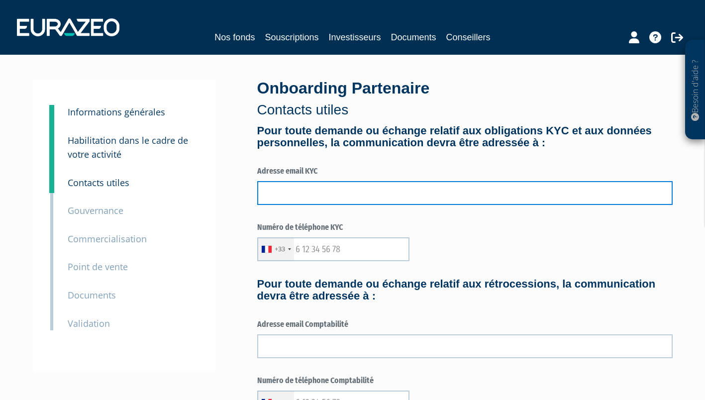
click at [274, 197] on input "text" at bounding box center [464, 193] width 415 height 24
type input "n.messien@toutenfinance.fr"
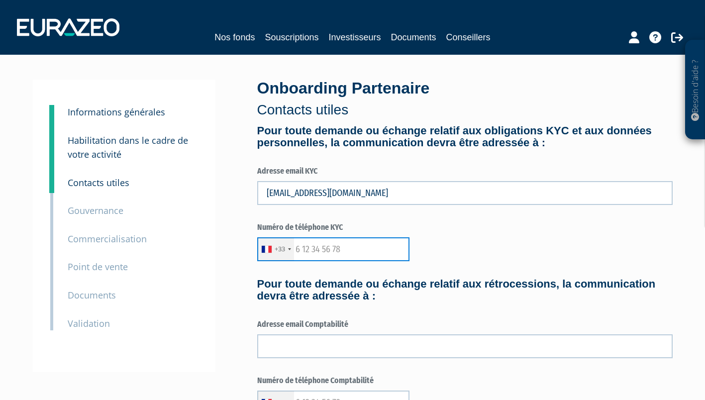
click at [311, 250] on input "text" at bounding box center [333, 249] width 152 height 24
type input "681288095"
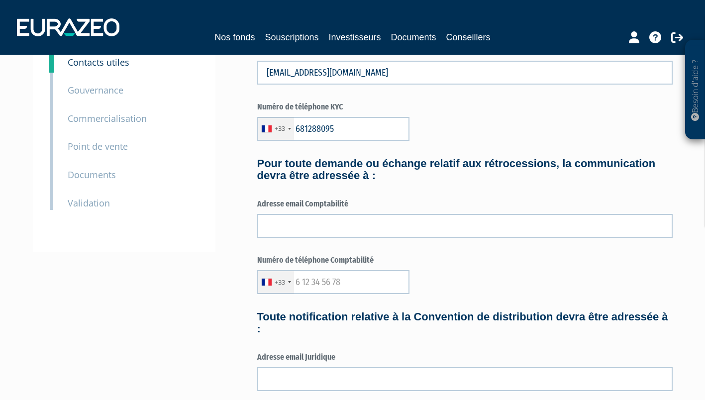
scroll to position [122, 0]
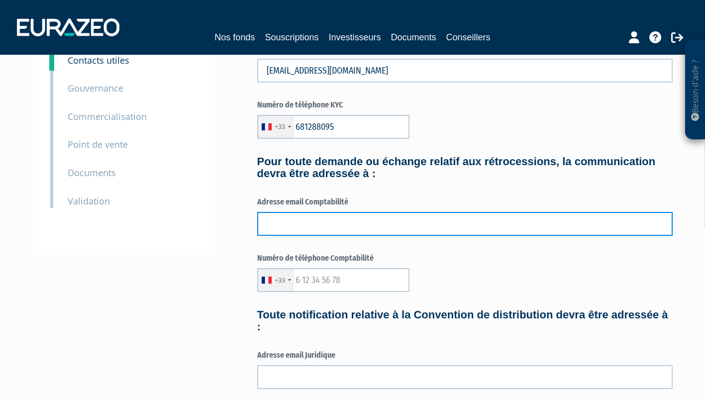
click at [279, 230] on input "text" at bounding box center [464, 224] width 415 height 24
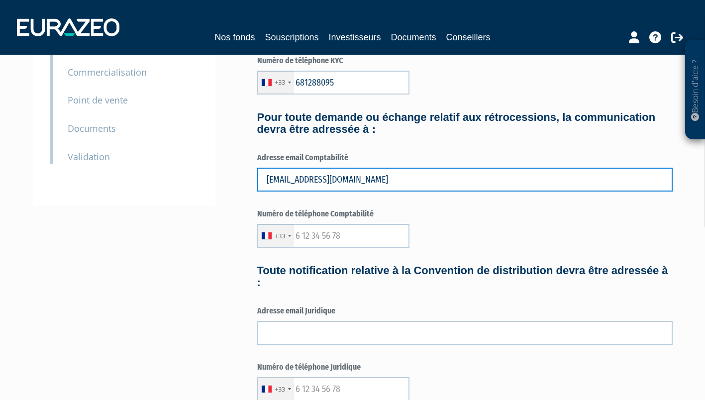
scroll to position [177, 0]
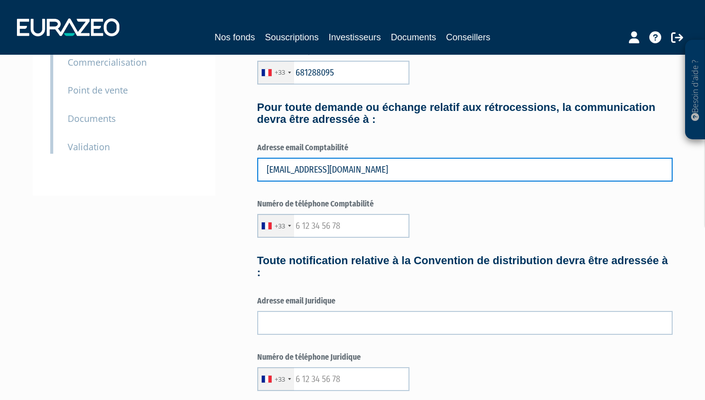
type input "n.messien@toutenfinance.fr"
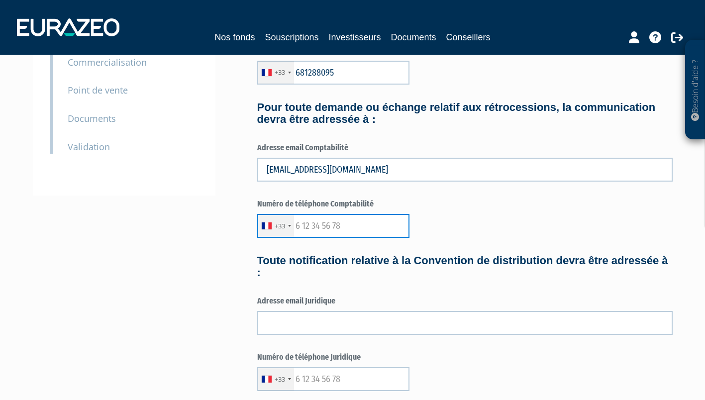
click at [305, 228] on input "text" at bounding box center [333, 226] width 152 height 24
type input "681288095"
click at [236, 269] on div "3 Informations générales 4 Habilitation dans le cadre de votre activité 5 Conta…" at bounding box center [352, 284] width 625 height 762
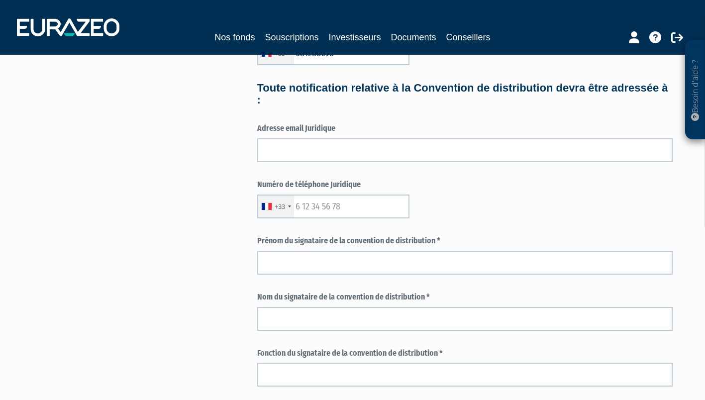
scroll to position [350, 0]
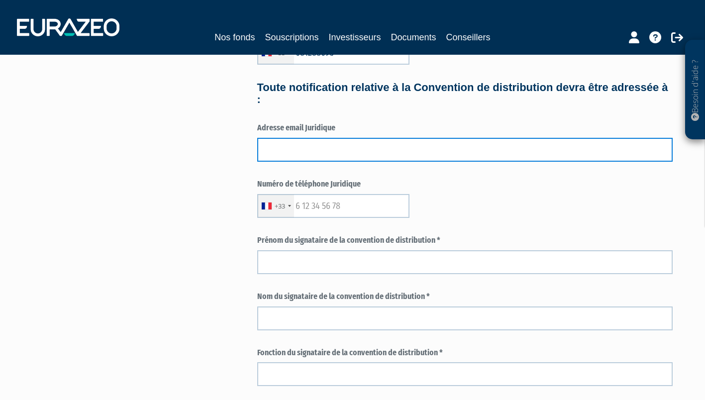
click at [280, 151] on input "text" at bounding box center [464, 150] width 415 height 24
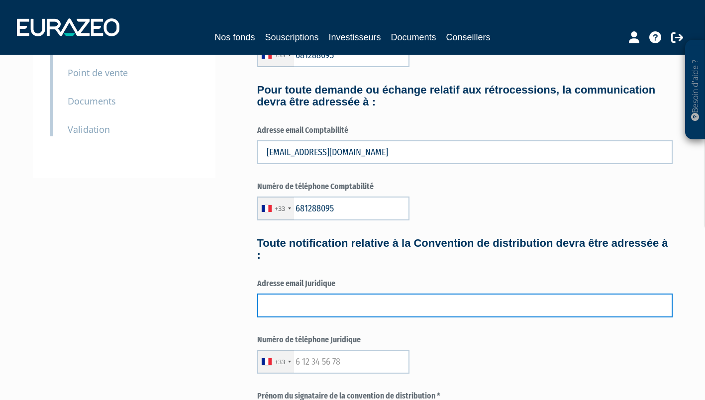
scroll to position [194, 0]
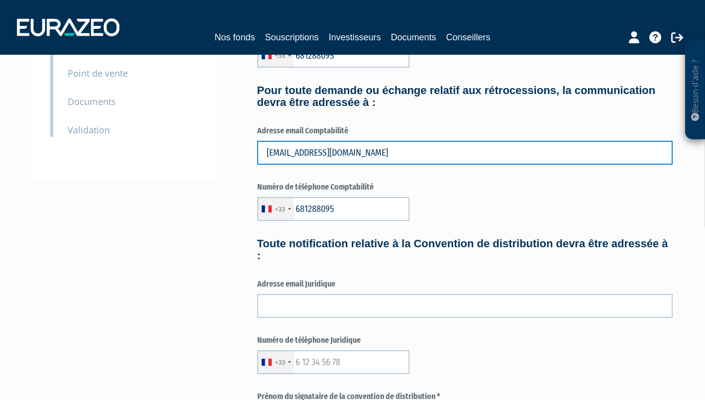
drag, startPoint x: 376, startPoint y: 154, endPoint x: 266, endPoint y: 147, distance: 109.7
click at [266, 147] on input "n.messien@toutenfinance.fr" at bounding box center [464, 153] width 415 height 24
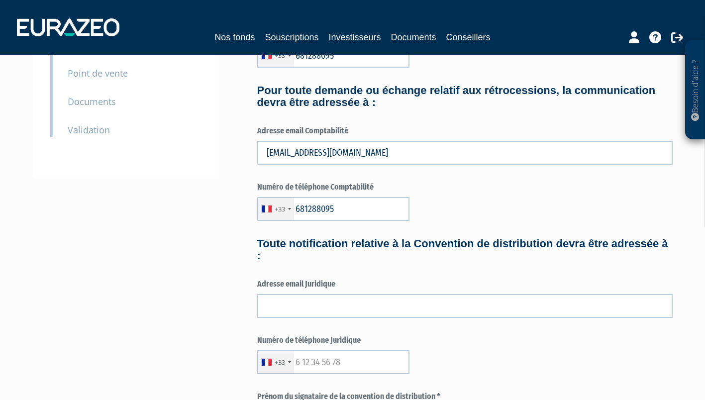
click at [204, 249] on div "3 Informations générales 4 Habilitation dans le cadre de votre activité 5 Conta…" at bounding box center [352, 267] width 625 height 762
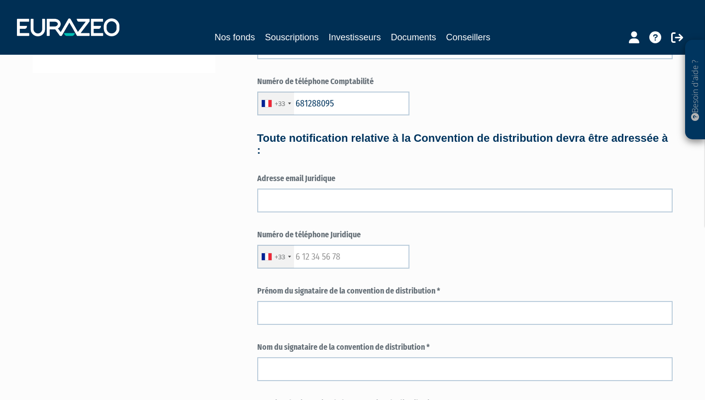
scroll to position [299, 0]
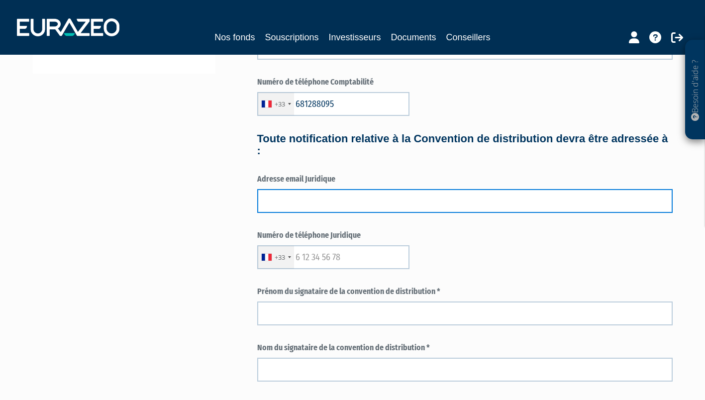
click at [283, 204] on input "text" at bounding box center [464, 201] width 415 height 24
paste input "n.messien@toutenfinance.fr"
type input "n.messien@toutenfinance.fr"
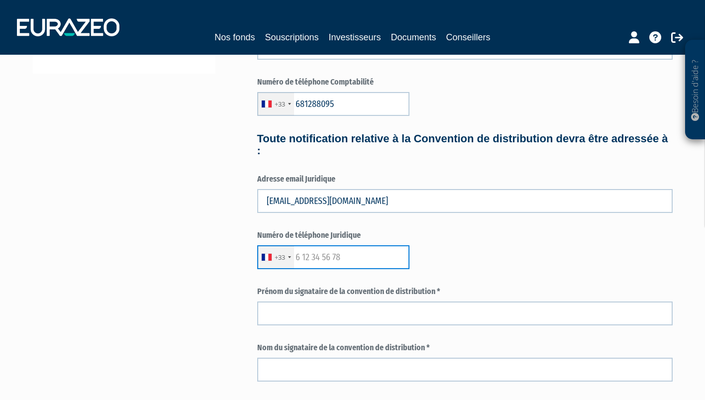
click at [315, 258] on input "text" at bounding box center [333, 257] width 152 height 24
type input "681288095"
click at [233, 288] on div "3 Informations générales 4 Habilitation dans le cadre de votre activité 5 Conta…" at bounding box center [352, 162] width 625 height 762
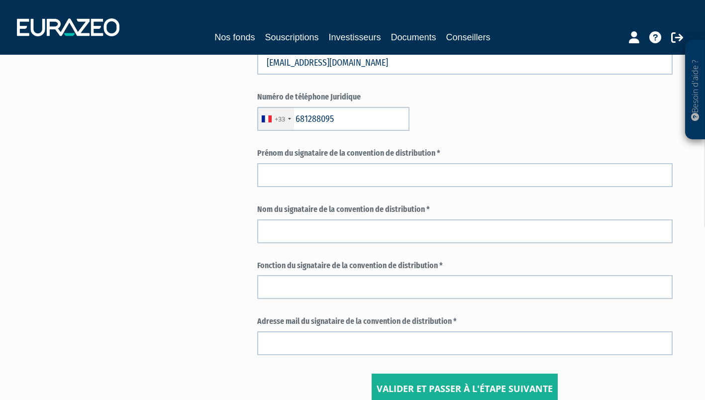
scroll to position [436, 0]
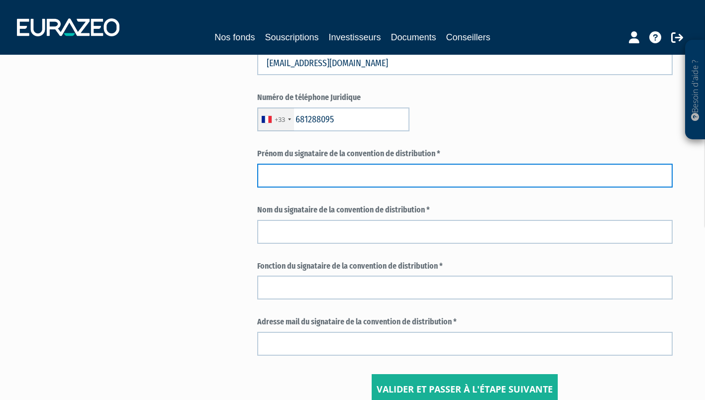
click at [299, 172] on input "text" at bounding box center [464, 176] width 415 height 24
type input "[PERSON_NAME]"
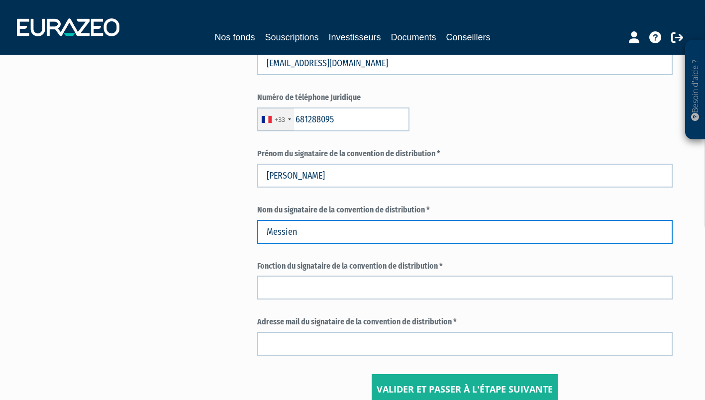
type input "Messien"
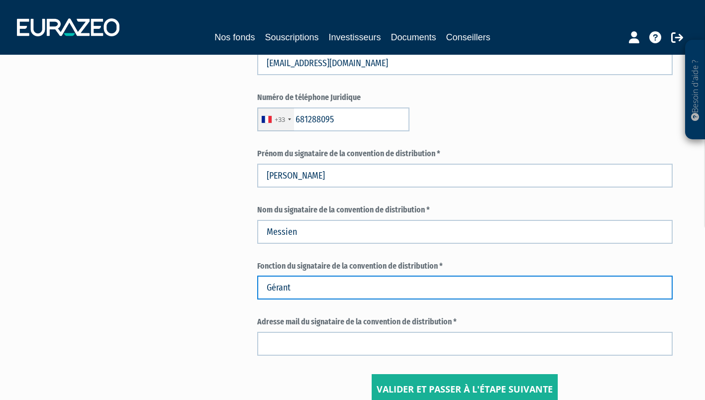
type input "Gérant"
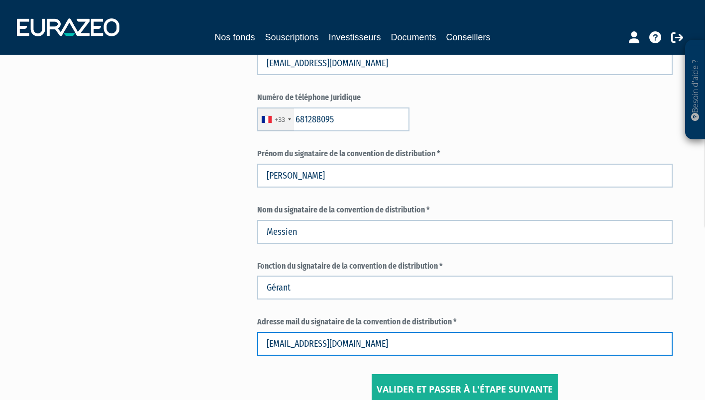
type input "n.messien@toutenfinance.fr"
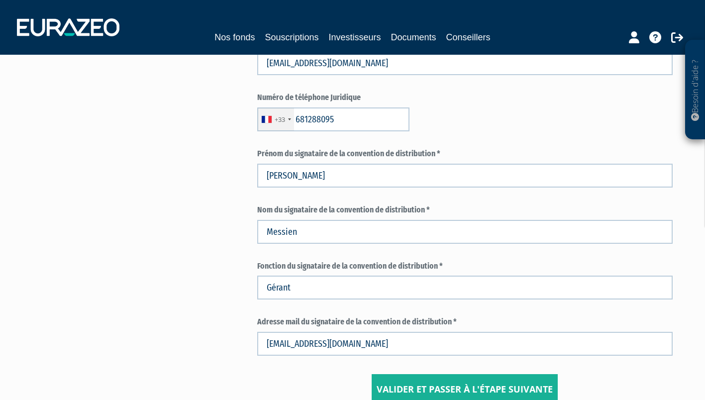
click at [220, 236] on div "3 Informations générales 4 Habilitation dans le cadre de votre activité 5 Conta…" at bounding box center [352, 24] width 625 height 762
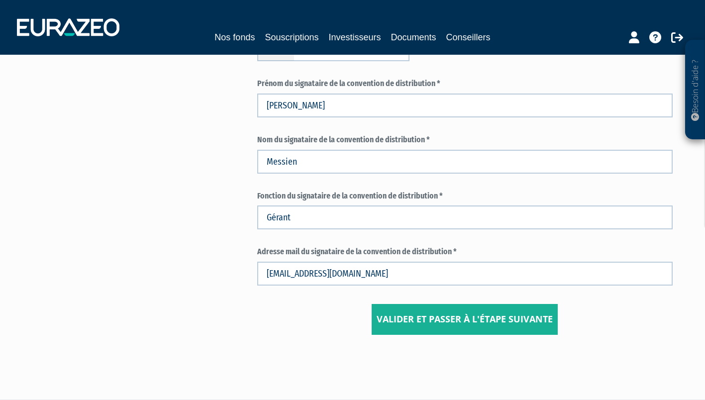
scroll to position [507, 0]
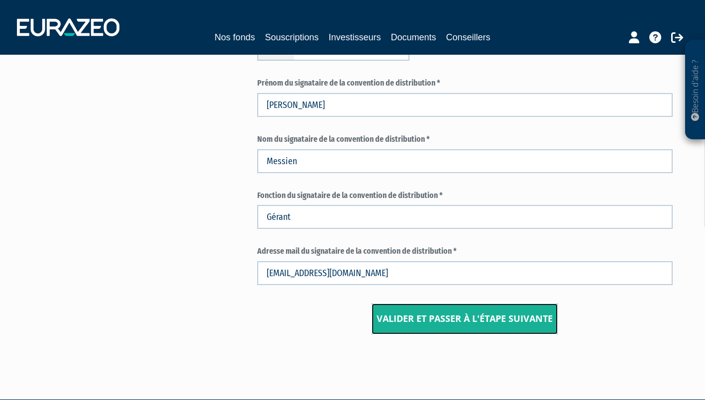
click at [446, 326] on input "Valider et passer à l'étape suivante" at bounding box center [465, 318] width 186 height 31
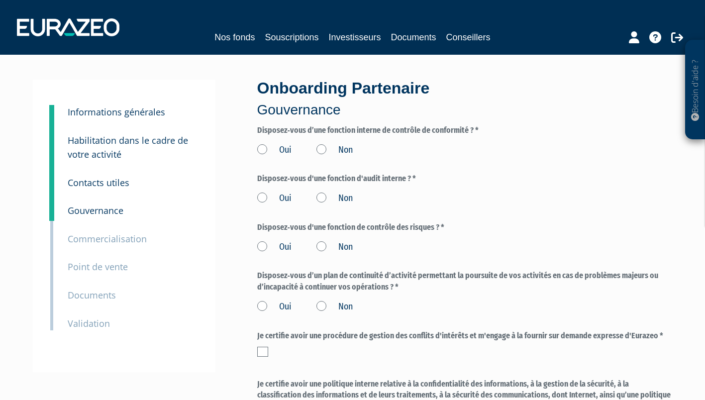
click at [268, 148] on label "Oui" at bounding box center [274, 150] width 34 height 13
click at [0, 0] on input "Oui" at bounding box center [0, 0] width 0 height 0
click at [263, 199] on label "Oui" at bounding box center [274, 198] width 34 height 13
click at [0, 0] on input "Oui" at bounding box center [0, 0] width 0 height 0
click at [261, 247] on label "Oui" at bounding box center [274, 247] width 34 height 13
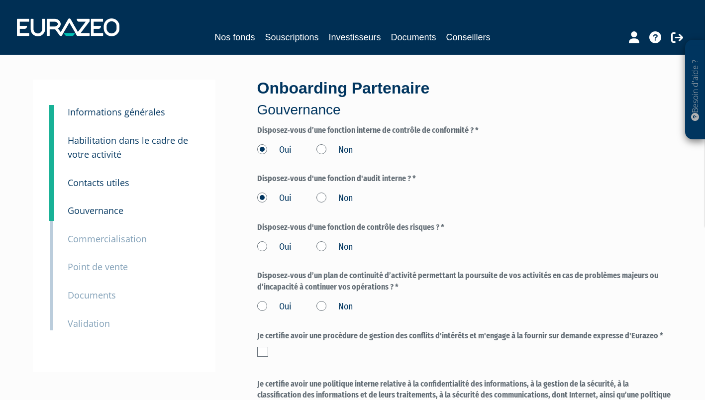
click at [0, 0] on input "Oui" at bounding box center [0, 0] width 0 height 0
click at [263, 304] on label "Oui" at bounding box center [274, 306] width 34 height 13
click at [0, 0] on input "Oui" at bounding box center [0, 0] width 0 height 0
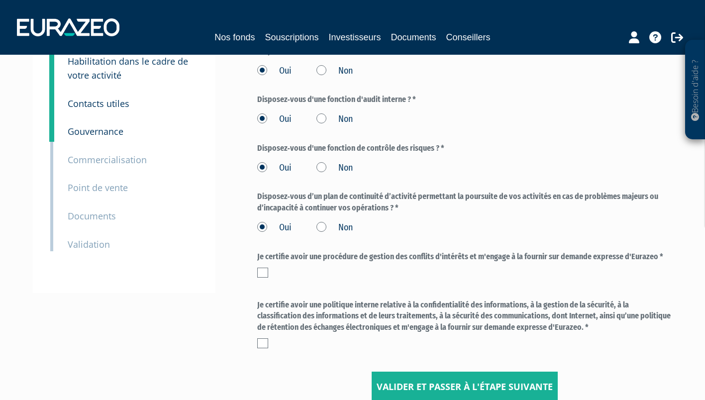
scroll to position [78, 0]
click at [262, 272] on label at bounding box center [262, 274] width 11 height 10
click at [0, 0] on input "checkbox" at bounding box center [0, 0] width 0 height 0
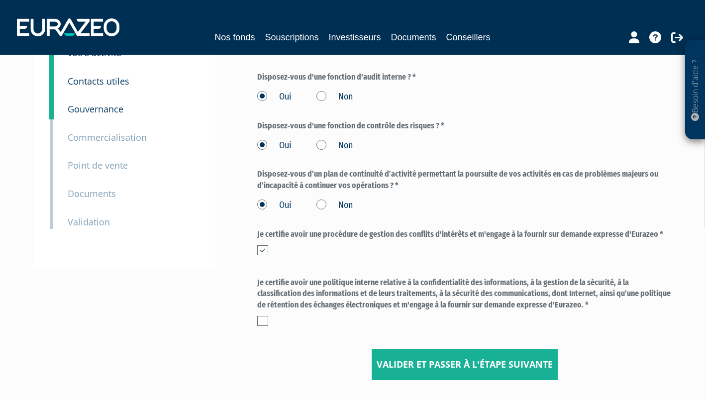
click at [264, 317] on label at bounding box center [262, 321] width 11 height 10
click at [0, 0] on input "checkbox" at bounding box center [0, 0] width 0 height 0
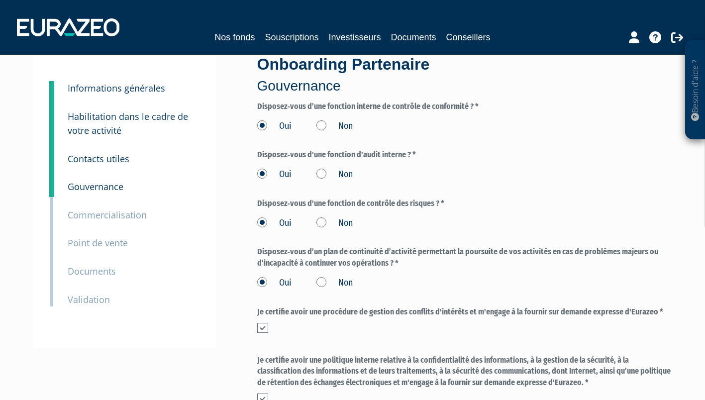
scroll to position [178, 0]
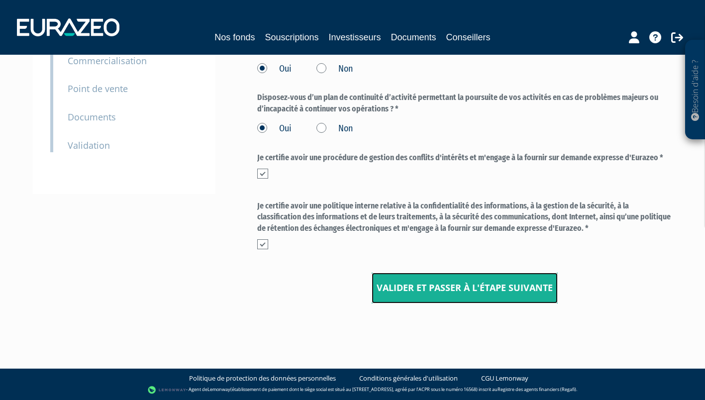
click at [453, 297] on input "Valider et passer à l'étape suivante" at bounding box center [465, 288] width 186 height 31
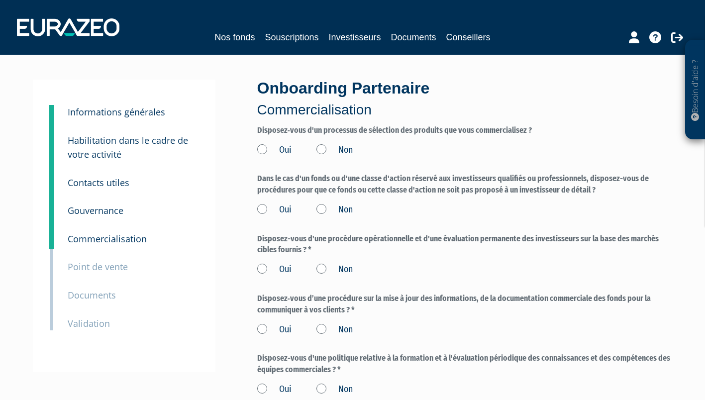
click at [262, 146] on label "Oui" at bounding box center [274, 150] width 34 height 13
click at [0, 0] on input "Oui" at bounding box center [0, 0] width 0 height 0
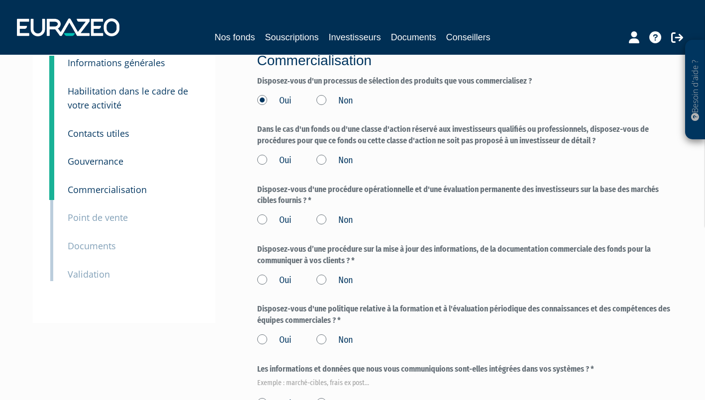
scroll to position [49, 0]
click at [320, 160] on label "Non" at bounding box center [334, 161] width 36 height 13
click at [0, 0] on input "Non" at bounding box center [0, 0] width 0 height 0
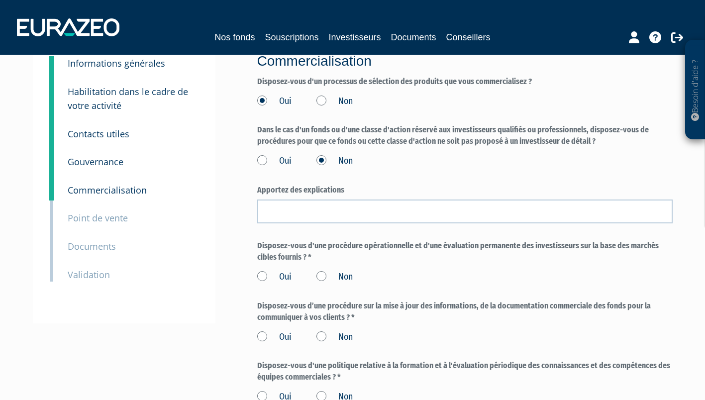
click at [261, 162] on label "Oui" at bounding box center [274, 161] width 34 height 13
click at [0, 0] on input "Oui" at bounding box center [0, 0] width 0 height 0
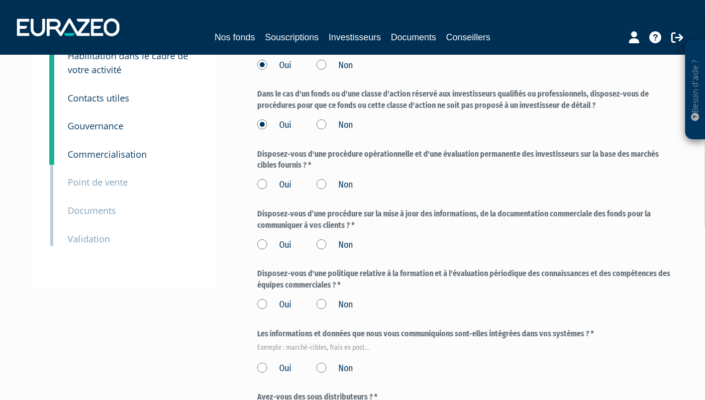
scroll to position [84, 0]
click at [263, 187] on label "Oui" at bounding box center [274, 185] width 34 height 13
click at [0, 0] on input "Oui" at bounding box center [0, 0] width 0 height 0
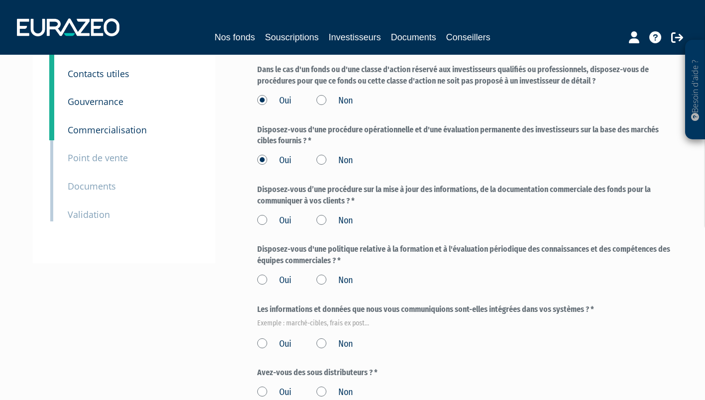
scroll to position [108, 0]
click at [259, 218] on label "Oui" at bounding box center [274, 221] width 34 height 13
click at [0, 0] on input "Oui" at bounding box center [0, 0] width 0 height 0
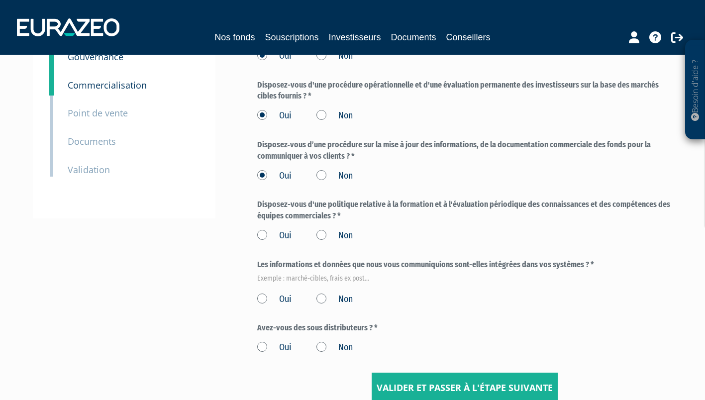
scroll to position [153, 0]
click at [263, 235] on label "Oui" at bounding box center [274, 236] width 34 height 13
click at [0, 0] on input "Oui" at bounding box center [0, 0] width 0 height 0
click at [320, 234] on label "Non" at bounding box center [334, 236] width 36 height 13
click at [0, 0] on input "Non" at bounding box center [0, 0] width 0 height 0
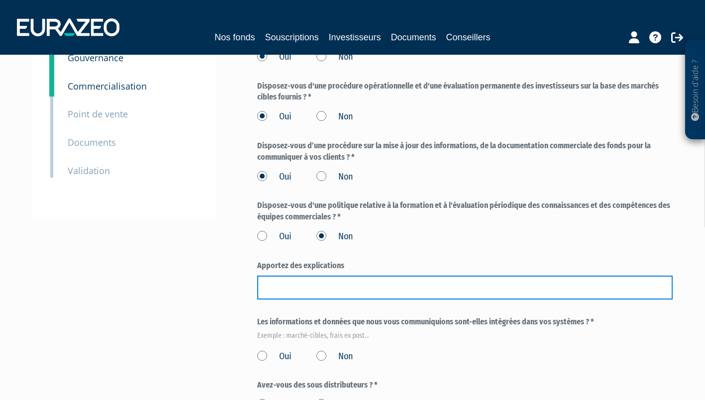
click at [327, 288] on input "text" at bounding box center [464, 288] width 415 height 24
click at [397, 288] on input "Pas d'équipes commerciales autres que moi" at bounding box center [464, 288] width 415 height 24
click at [405, 288] on input "Pas d'équipes commerciales à partque moi" at bounding box center [464, 288] width 415 height 24
type input "Pas d'équipes commerciales à part moi"
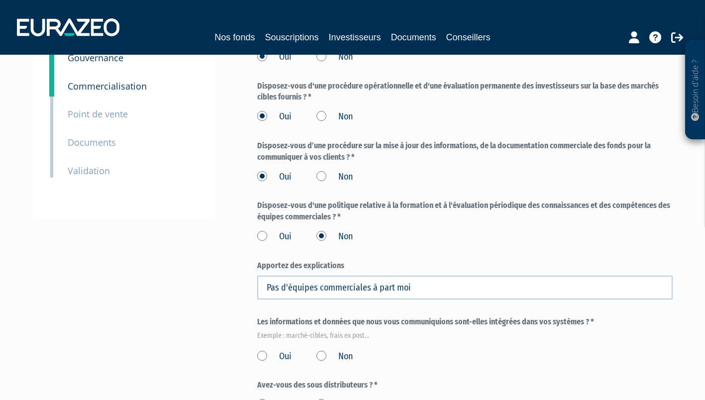
click at [230, 272] on div "3 Informations générales 4 Habilitation dans le cadre de votre activité 5 Conta…" at bounding box center [352, 194] width 625 height 534
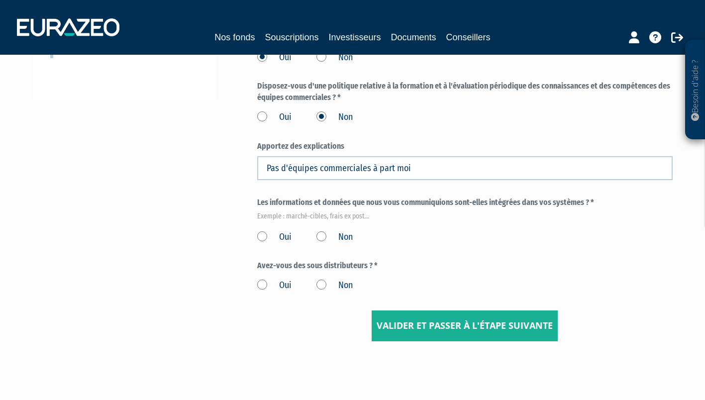
scroll to position [274, 0]
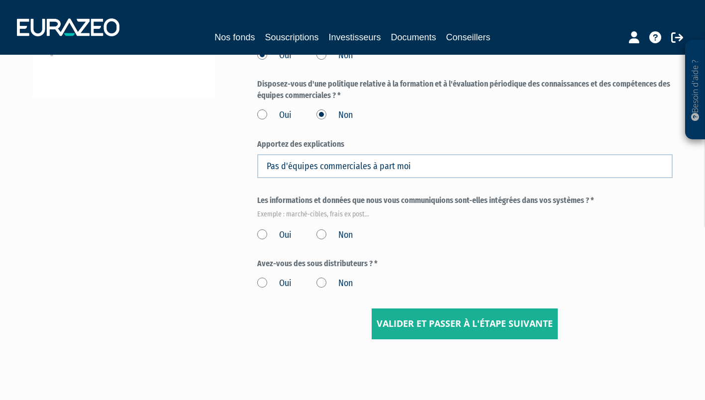
click at [264, 236] on label "Oui" at bounding box center [274, 235] width 34 height 13
click at [0, 0] on input "Oui" at bounding box center [0, 0] width 0 height 0
click at [322, 281] on label "Non" at bounding box center [334, 283] width 36 height 13
click at [0, 0] on input "Non" at bounding box center [0, 0] width 0 height 0
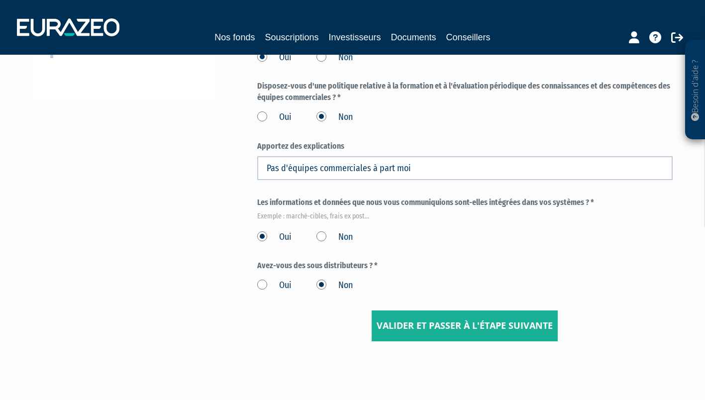
scroll to position [310, 0]
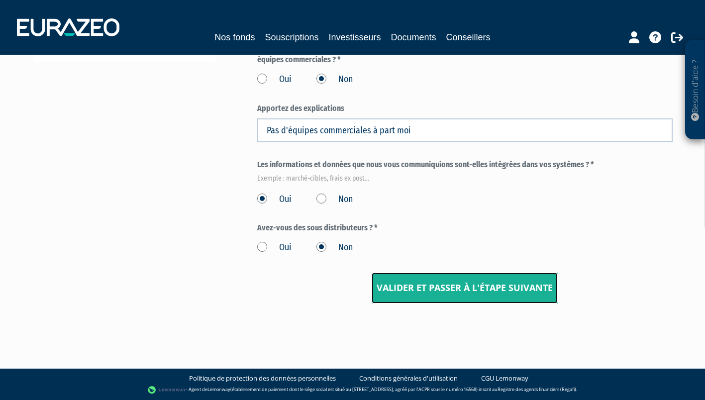
click at [440, 296] on input "Valider et passer à l'étape suivante" at bounding box center [465, 288] width 186 height 31
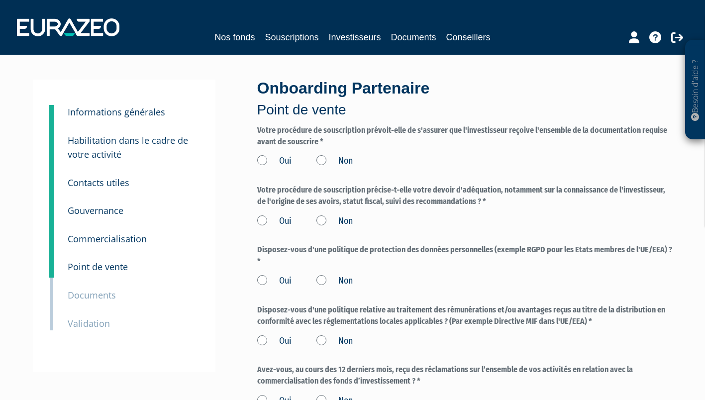
click at [262, 161] on label "Oui" at bounding box center [274, 161] width 34 height 13
click at [0, 0] on input "Oui" at bounding box center [0, 0] width 0 height 0
click at [256, 215] on div "Onboarding Partenaire Point de vente Votre procédure de souscription prévoit-el…" at bounding box center [465, 267] width 430 height 377
click at [259, 221] on label "Oui" at bounding box center [274, 220] width 34 height 13
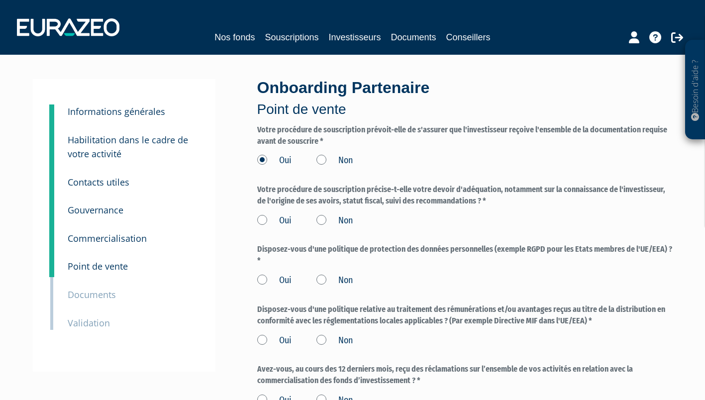
click at [0, 0] on input "Oui" at bounding box center [0, 0] width 0 height 0
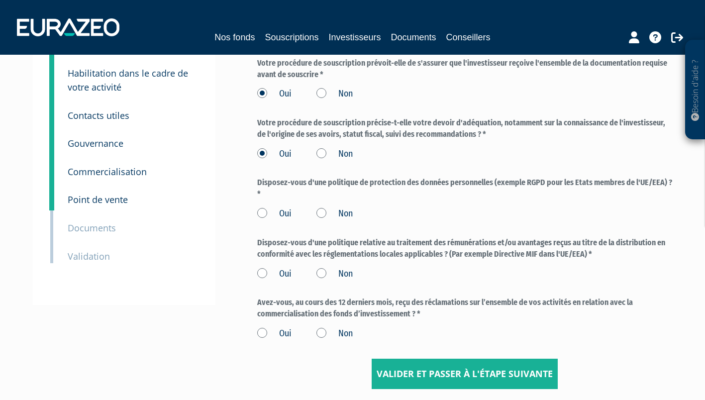
scroll to position [67, 0]
click at [260, 215] on label "Oui" at bounding box center [274, 214] width 34 height 13
click at [0, 0] on input "Oui" at bounding box center [0, 0] width 0 height 0
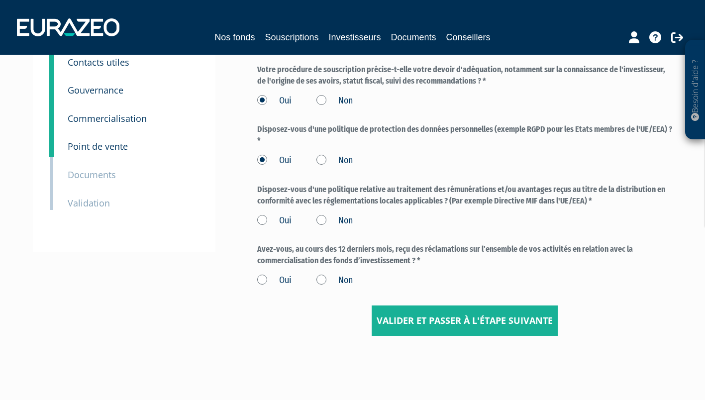
scroll to position [121, 0]
click at [325, 216] on label "Non" at bounding box center [334, 220] width 36 height 13
click at [0, 0] on input "Non" at bounding box center [0, 0] width 0 height 0
click at [321, 280] on label "Non" at bounding box center [334, 280] width 36 height 13
click at [0, 0] on input "Non" at bounding box center [0, 0] width 0 height 0
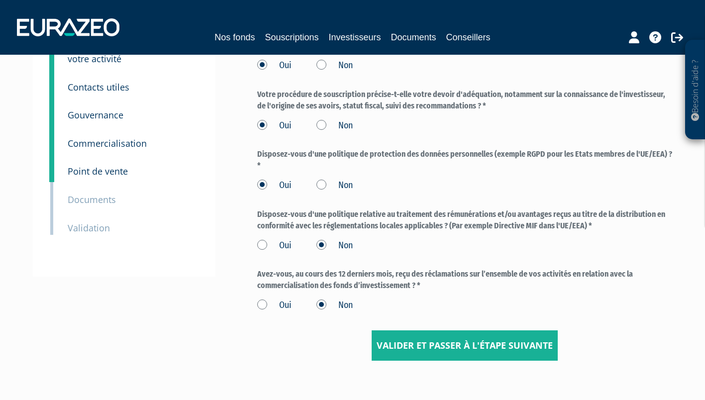
scroll to position [92, 0]
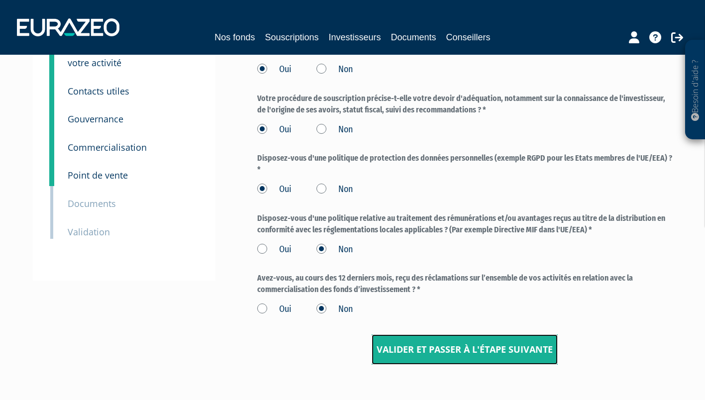
click at [420, 344] on input "Valider et passer à l'étape suivante" at bounding box center [465, 349] width 186 height 31
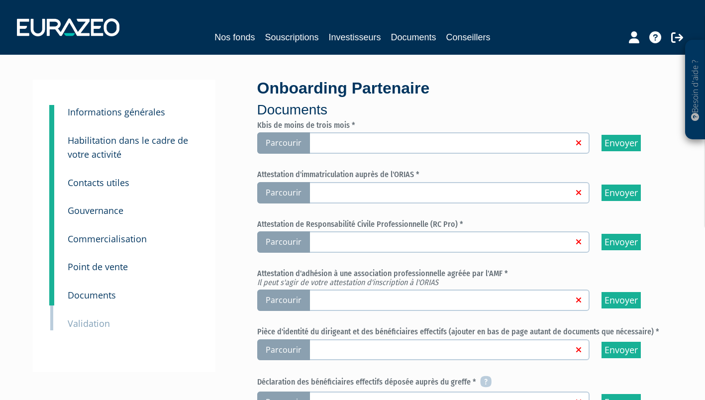
click at [280, 145] on span "Parcourir" at bounding box center [283, 142] width 53 height 21
click at [0, 0] on input "Parcourir" at bounding box center [0, 0] width 0 height 0
click at [284, 192] on span "Parcourir" at bounding box center [283, 192] width 53 height 21
click at [0, 0] on input "Parcourir" at bounding box center [0, 0] width 0 height 0
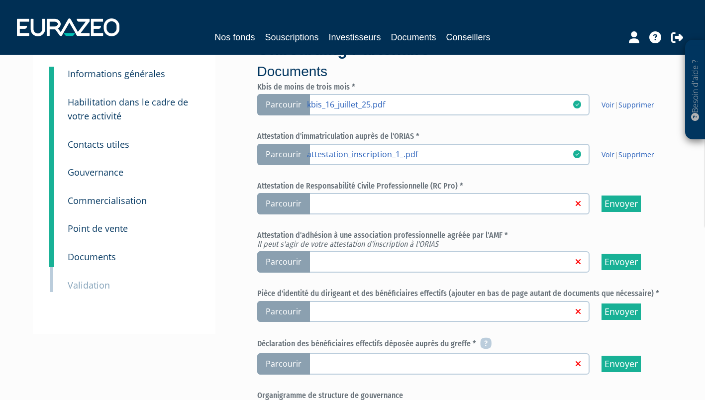
scroll to position [41, 0]
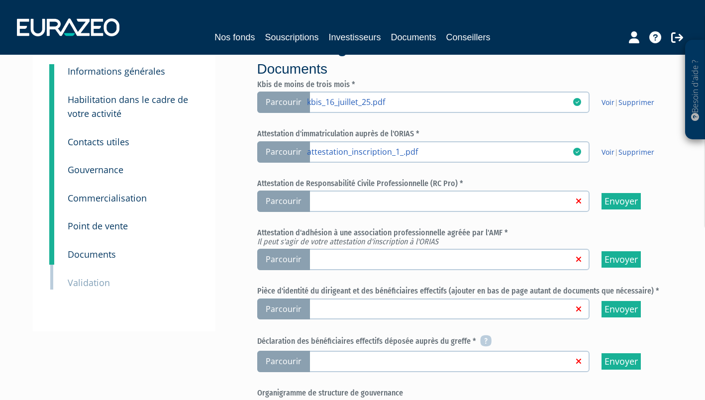
click at [276, 202] on span "Parcourir" at bounding box center [283, 201] width 53 height 21
click at [0, 0] on input "Parcourir" at bounding box center [0, 0] width 0 height 0
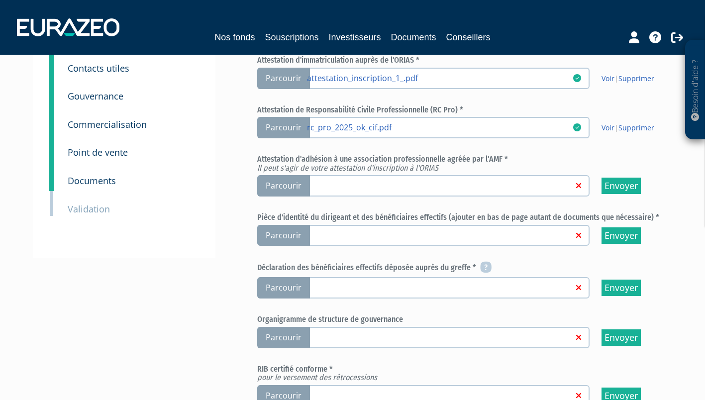
scroll to position [114, 0]
click at [275, 184] on span "Parcourir" at bounding box center [283, 186] width 53 height 21
click at [0, 0] on input "Parcourir" at bounding box center [0, 0] width 0 height 0
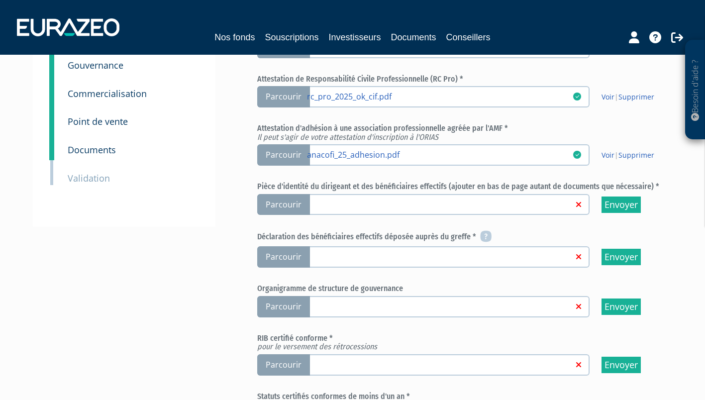
scroll to position [147, 0]
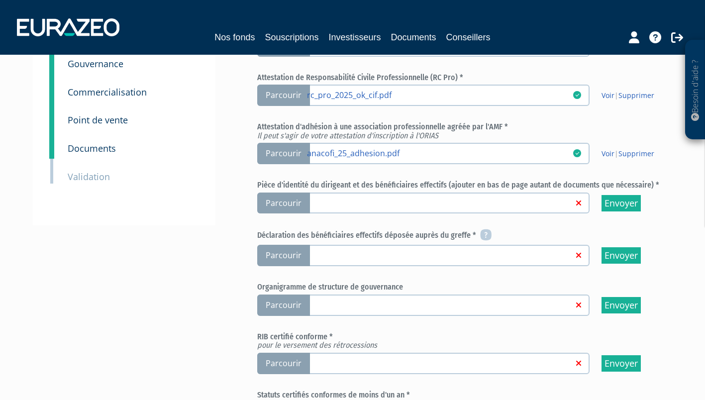
click at [283, 199] on span "Parcourir" at bounding box center [283, 203] width 53 height 21
click at [0, 0] on input "Parcourir" at bounding box center [0, 0] width 0 height 0
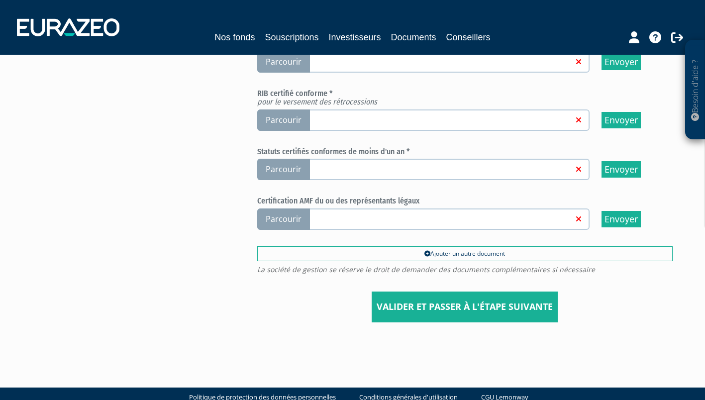
scroll to position [402, 0]
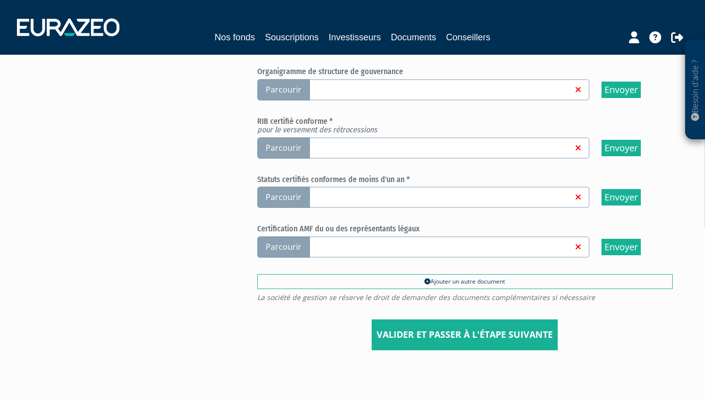
scroll to position [409, 0]
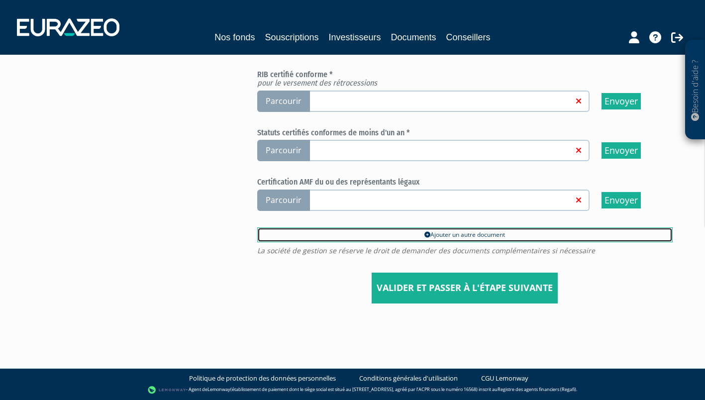
click at [429, 232] on link "Ajouter un autre document" at bounding box center [464, 234] width 415 height 15
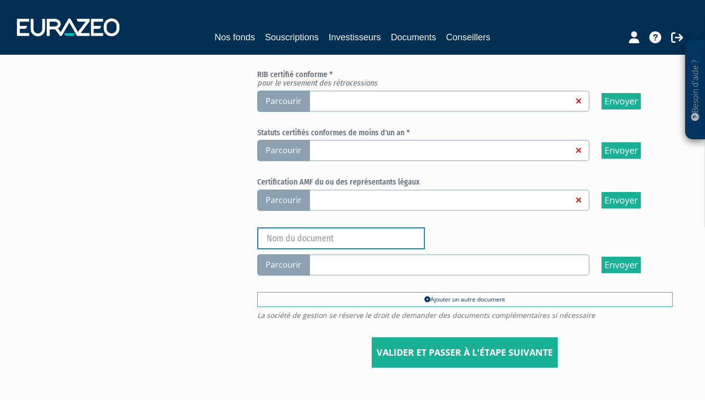
click at [289, 240] on input "text" at bounding box center [341, 238] width 168 height 22
type input "CNI VERSO"
click at [284, 267] on span "Parcourir" at bounding box center [283, 264] width 53 height 21
click at [0, 0] on input "Parcourir" at bounding box center [0, 0] width 0 height 0
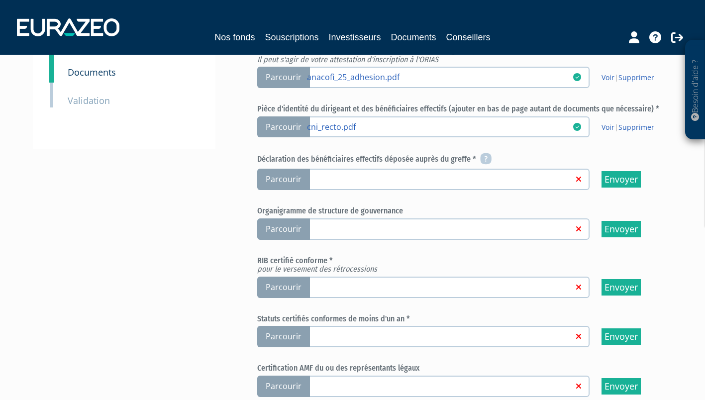
scroll to position [222, 0]
click at [281, 178] on span "Parcourir" at bounding box center [283, 179] width 53 height 21
click at [0, 0] on input "Parcourir" at bounding box center [0, 0] width 0 height 0
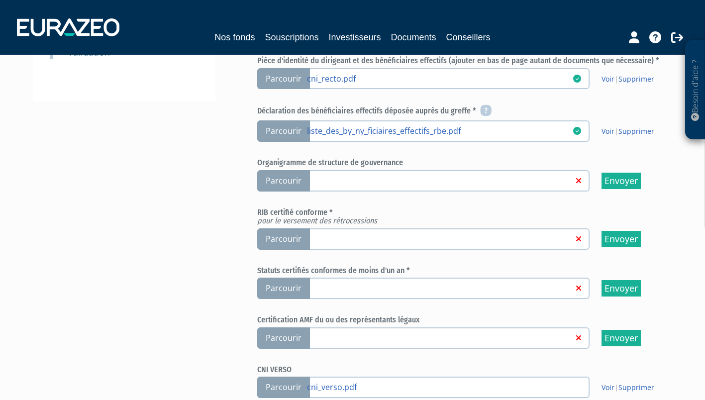
scroll to position [287, 0]
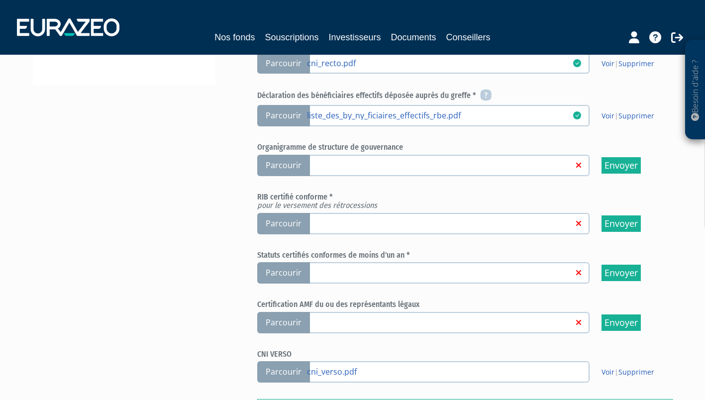
click at [272, 220] on span "Parcourir" at bounding box center [283, 223] width 53 height 21
click at [0, 0] on input "Parcourir" at bounding box center [0, 0] width 0 height 0
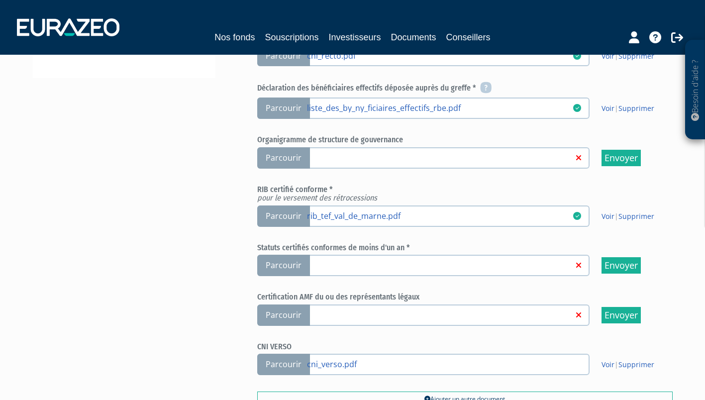
scroll to position [317, 0]
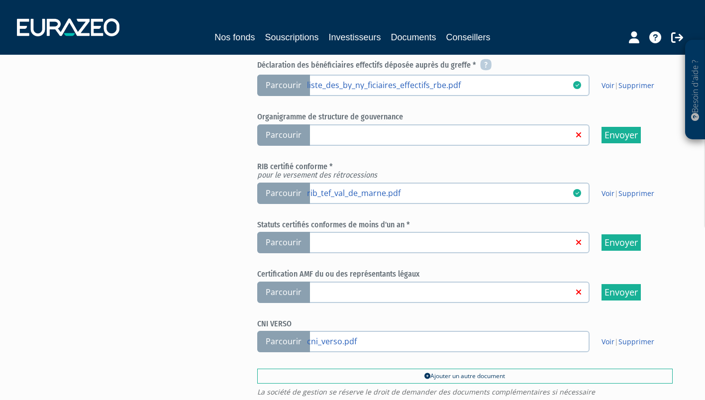
click at [282, 243] on span "Parcourir" at bounding box center [283, 242] width 53 height 21
click at [0, 0] on input "Parcourir" at bounding box center [0, 0] width 0 height 0
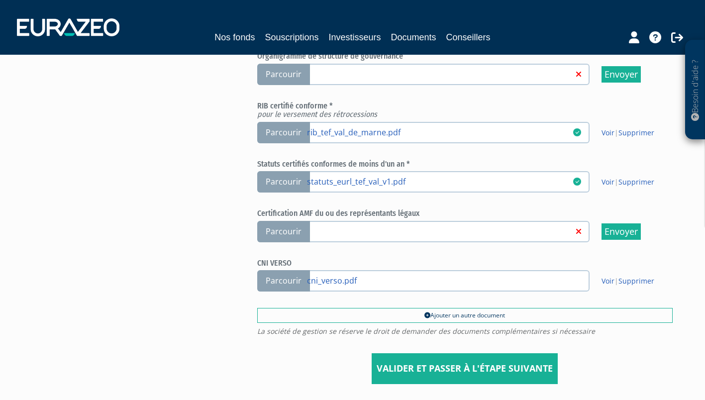
scroll to position [377, 0]
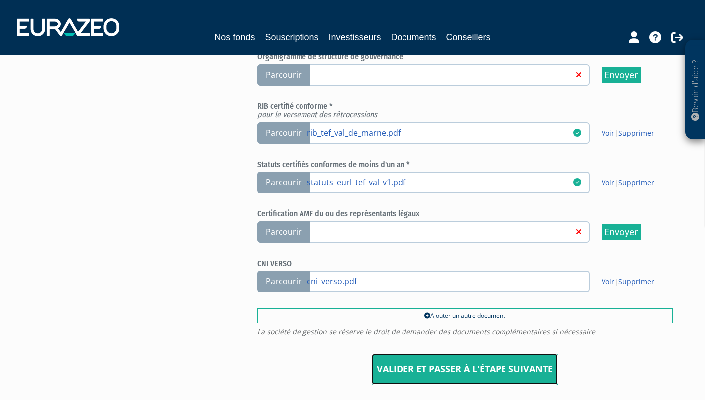
click at [425, 372] on input "Valider et passer à l'étape suivante" at bounding box center [465, 369] width 186 height 31
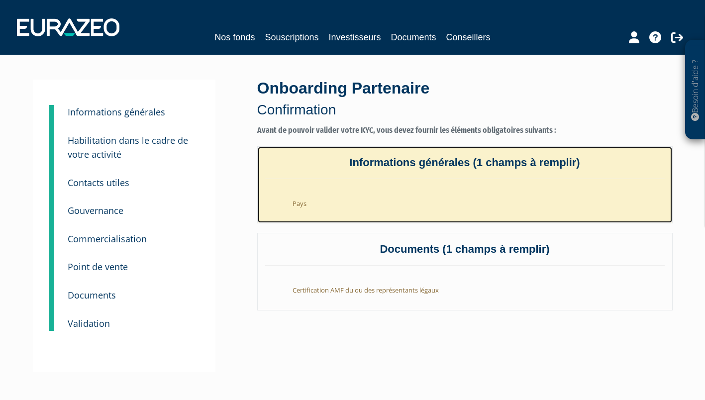
click at [342, 196] on li "Pays" at bounding box center [475, 201] width 380 height 24
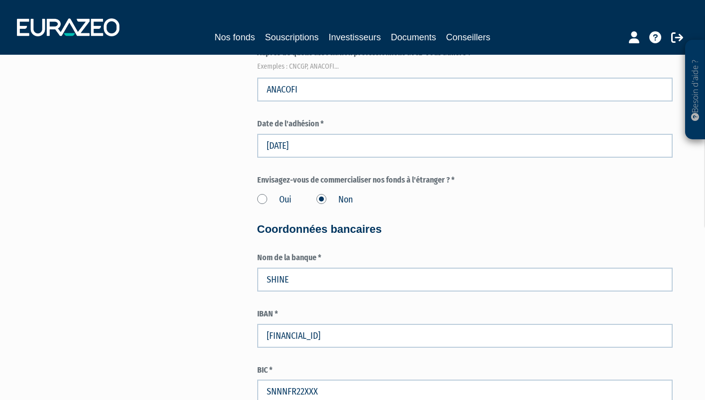
scroll to position [1457, 0]
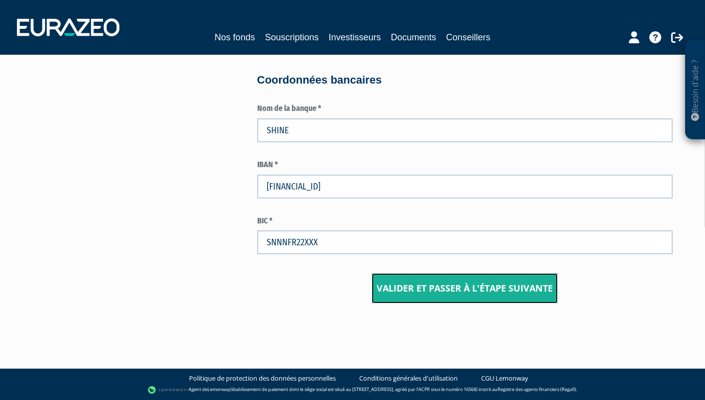
click at [434, 297] on input "Valider et passer à l'étape suivante" at bounding box center [465, 288] width 186 height 31
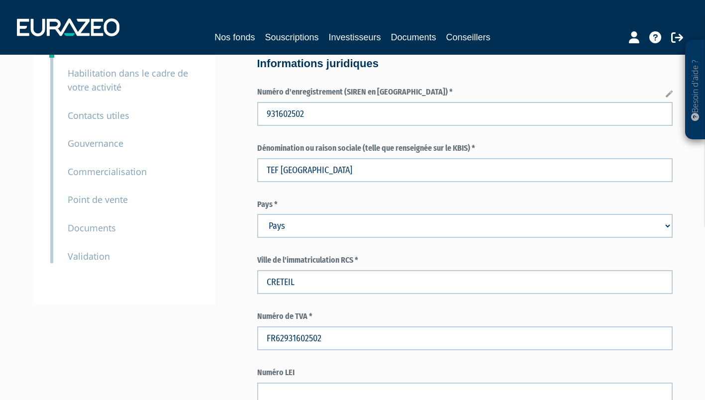
scroll to position [9, 0]
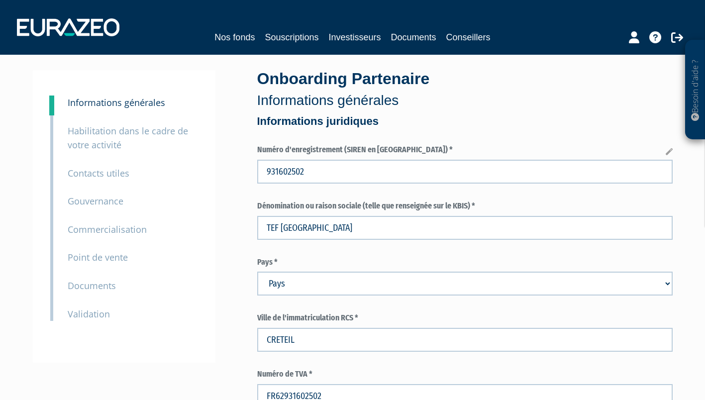
click at [97, 282] on small "Documents" at bounding box center [92, 286] width 48 height 12
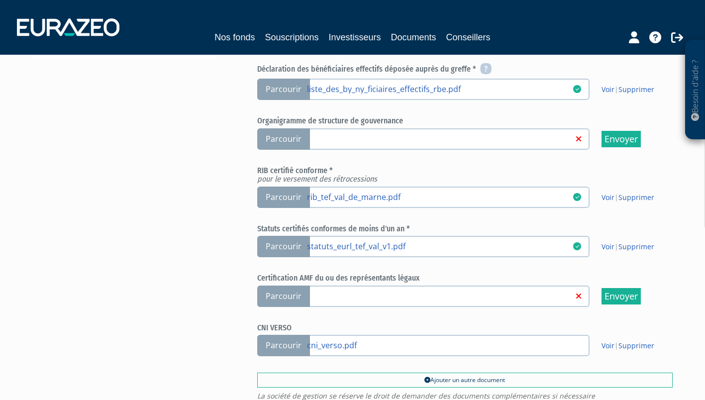
scroll to position [458, 0]
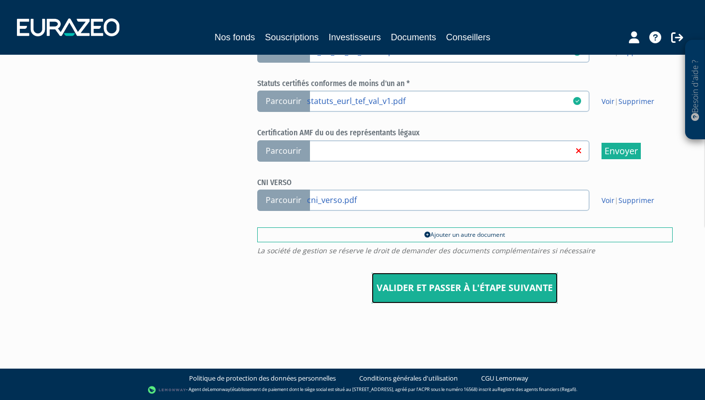
click at [418, 284] on input "Valider et passer à l'étape suivante" at bounding box center [465, 288] width 186 height 31
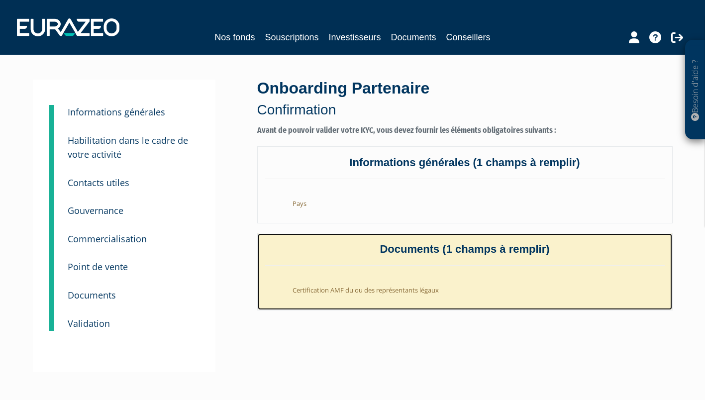
click at [363, 292] on li "Certification AMF du ou des représentants légaux" at bounding box center [475, 288] width 380 height 24
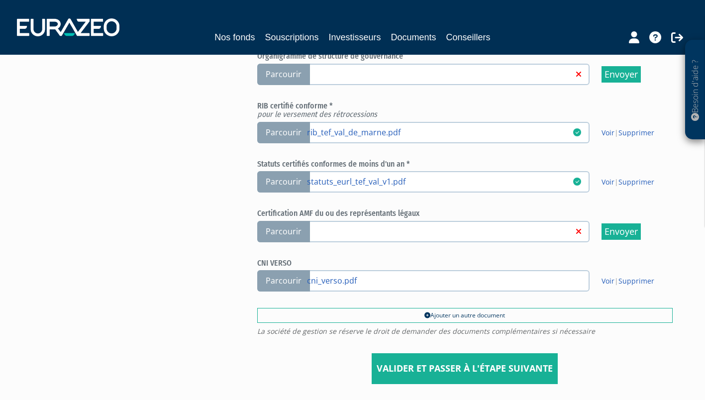
scroll to position [376, 0]
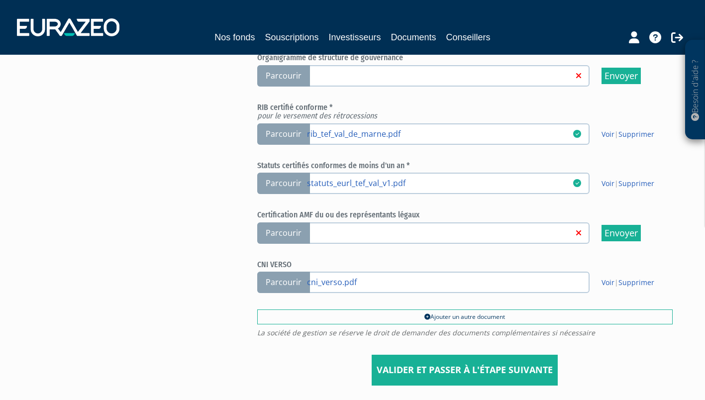
click at [280, 229] on span "Parcourir" at bounding box center [283, 232] width 53 height 21
click at [0, 0] on input "Parcourir" at bounding box center [0, 0] width 0 height 0
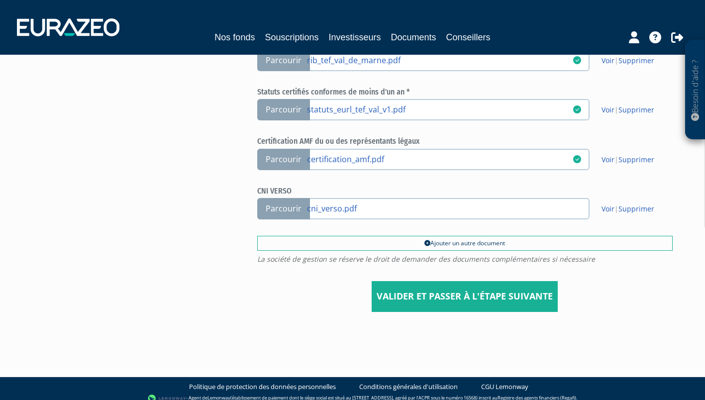
scroll to position [458, 0]
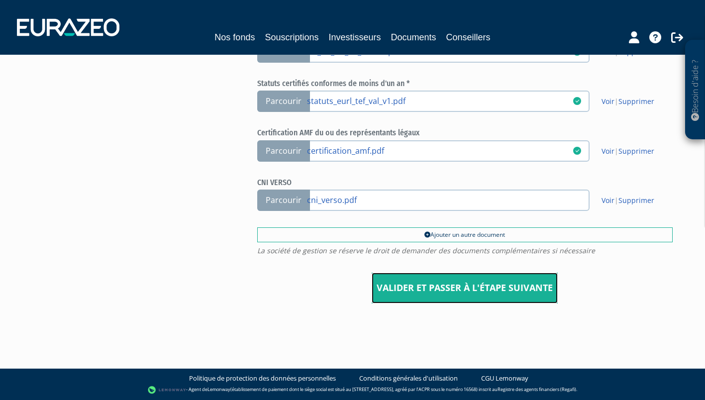
click at [392, 294] on input "Valider et passer à l'étape suivante" at bounding box center [465, 288] width 186 height 31
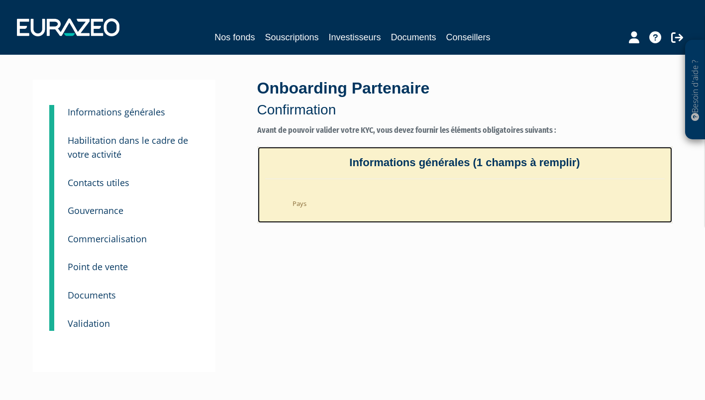
click at [304, 208] on li "Pays" at bounding box center [475, 201] width 380 height 24
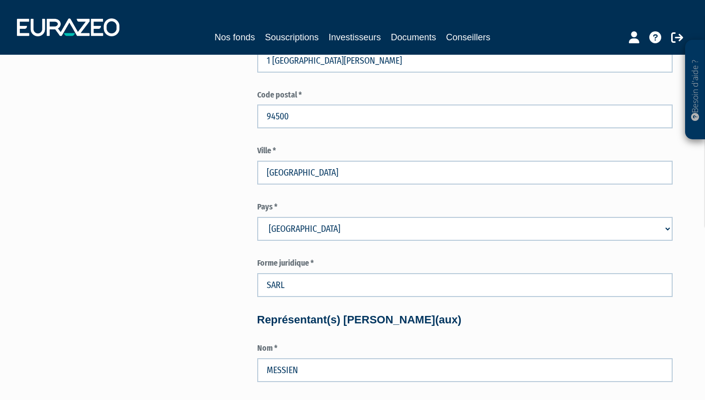
scroll to position [527, 0]
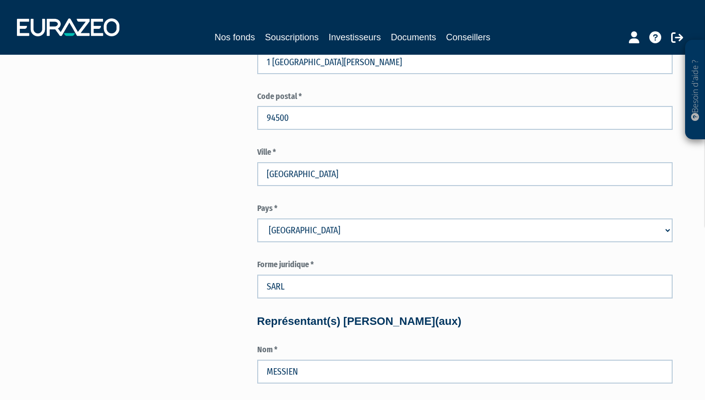
click at [313, 238] on select "Pays [GEOGRAPHIC_DATA] [GEOGRAPHIC_DATA] [GEOGRAPHIC_DATA] [GEOGRAPHIC_DATA] [G…" at bounding box center [464, 230] width 415 height 24
click at [257, 218] on select "Pays Afghanistan Afrique du Sud Albanie Algérie Allemagne Andorre" at bounding box center [464, 230] width 415 height 24
click at [226, 239] on div "3 Informations générales 4 Habilitation dans le cadre de votre activité 5 Conta…" at bounding box center [352, 393] width 625 height 1681
click at [293, 235] on select "Pays Afghanistan Afrique du Sud Albanie Algérie Allemagne Andorre" at bounding box center [464, 230] width 415 height 24
click at [225, 228] on div "3 Informations générales 4 Habilitation dans le cadre de votre activité 5 Conta…" at bounding box center [352, 393] width 625 height 1681
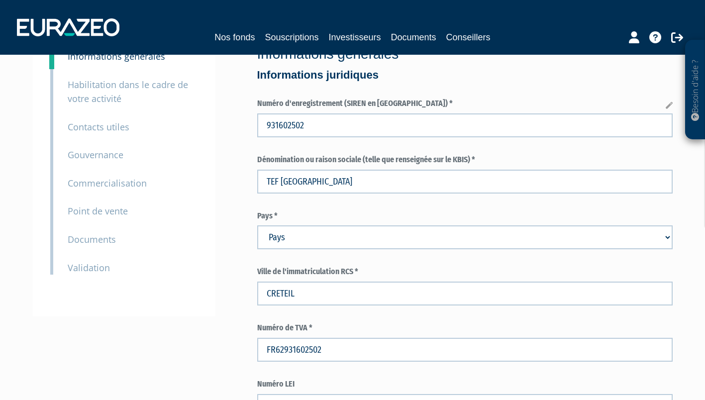
scroll to position [55, 0]
click at [109, 269] on div "10 Validation" at bounding box center [132, 262] width 145 height 28
click at [100, 270] on small "Validation" at bounding box center [89, 269] width 42 height 12
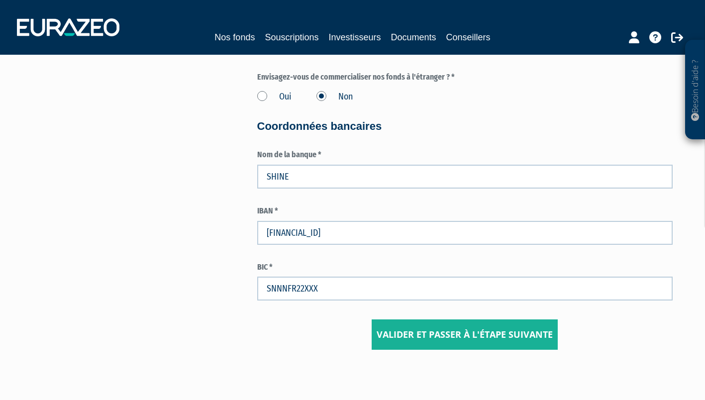
scroll to position [1467, 0]
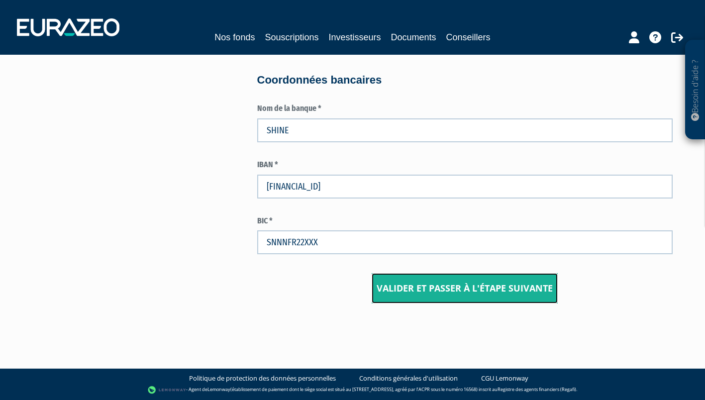
click at [405, 292] on input "Valider et passer à l'étape suivante" at bounding box center [465, 288] width 186 height 31
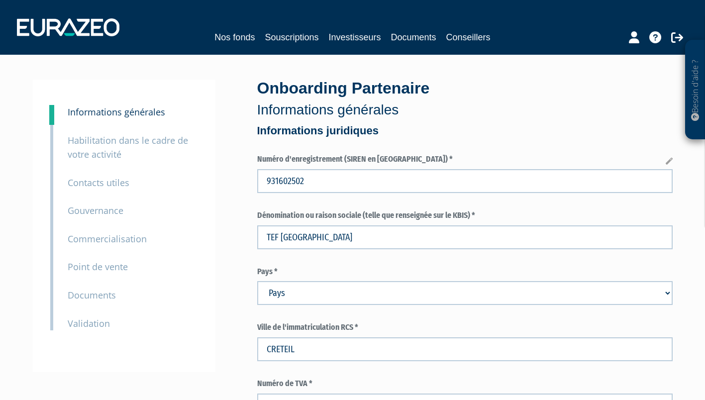
click at [89, 325] on small "Validation" at bounding box center [89, 323] width 42 height 12
click at [287, 296] on select "Pays [GEOGRAPHIC_DATA] [GEOGRAPHIC_DATA] [GEOGRAPHIC_DATA] [GEOGRAPHIC_DATA] [G…" at bounding box center [464, 293] width 415 height 24
select select "75"
click at [257, 281] on select "Pays [GEOGRAPHIC_DATA] [GEOGRAPHIC_DATA] [GEOGRAPHIC_DATA] [GEOGRAPHIC_DATA] [G…" at bounding box center [464, 293] width 415 height 24
click at [165, 322] on div "10 Validation" at bounding box center [132, 316] width 145 height 28
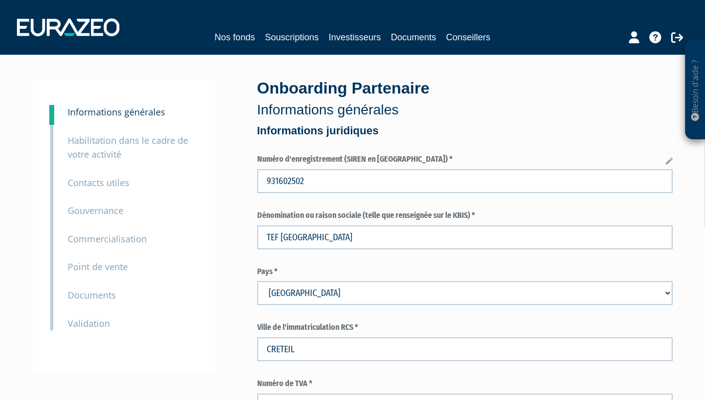
click at [95, 324] on small "Validation" at bounding box center [89, 323] width 42 height 12
click at [91, 323] on small "Validation" at bounding box center [89, 323] width 42 height 12
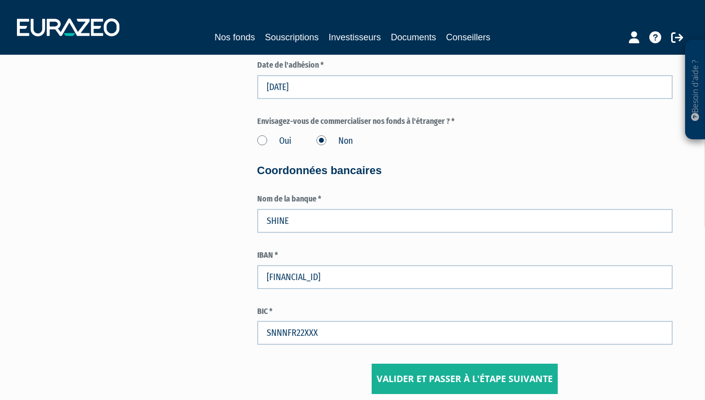
scroll to position [1467, 0]
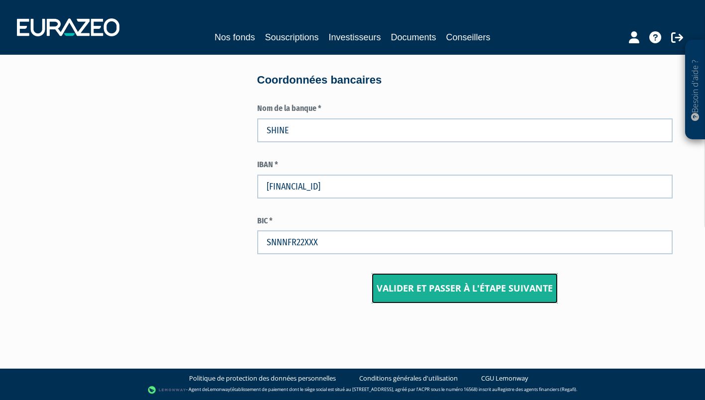
click at [491, 289] on input "Valider et passer à l'étape suivante" at bounding box center [465, 288] width 186 height 31
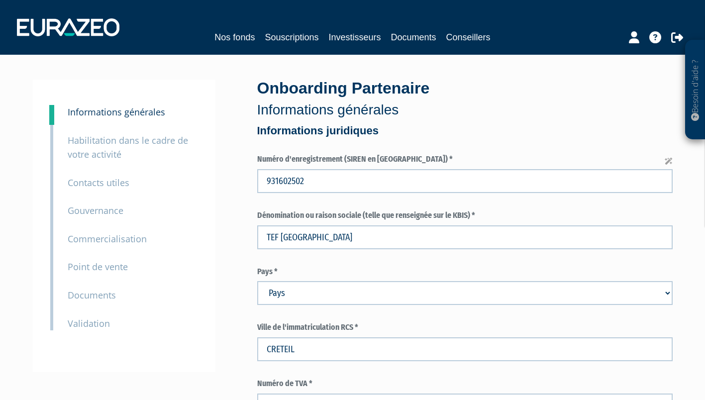
click at [74, 318] on small "Validation" at bounding box center [89, 323] width 42 height 12
click at [77, 324] on small "Validation" at bounding box center [89, 323] width 42 height 12
click at [92, 144] on small "Habilitation dans le cadre de votre activité" at bounding box center [128, 147] width 120 height 26
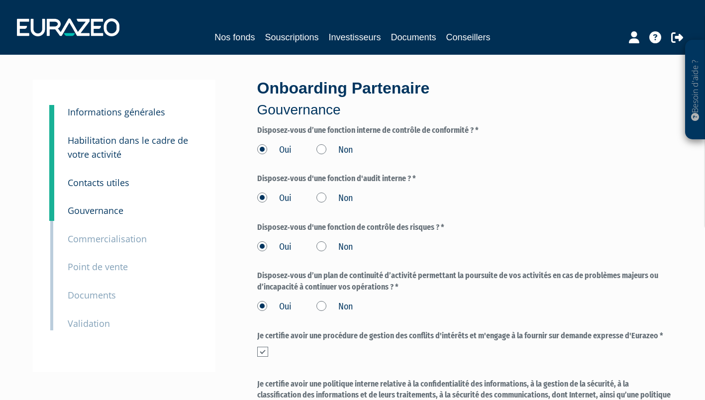
click at [97, 239] on small "Commercialisation" at bounding box center [107, 239] width 79 height 12
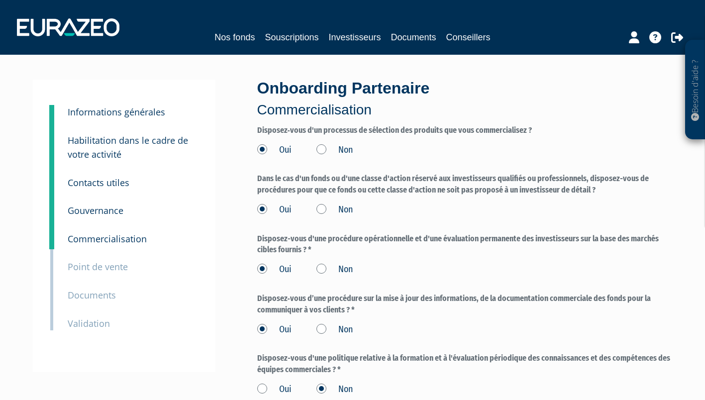
click at [93, 268] on small "Point de vente" at bounding box center [98, 267] width 60 height 12
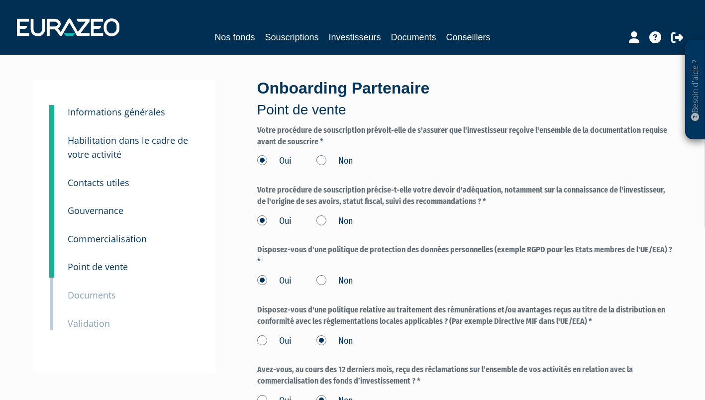
click at [93, 296] on small "Documents" at bounding box center [92, 295] width 48 height 12
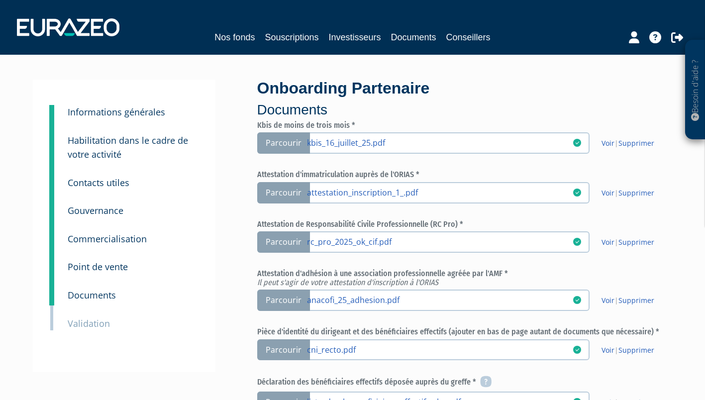
click at [92, 322] on small "Validation" at bounding box center [89, 323] width 42 height 12
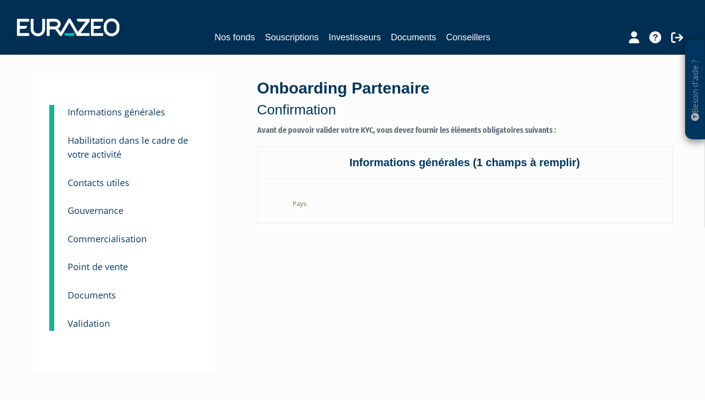
scroll to position [69, 0]
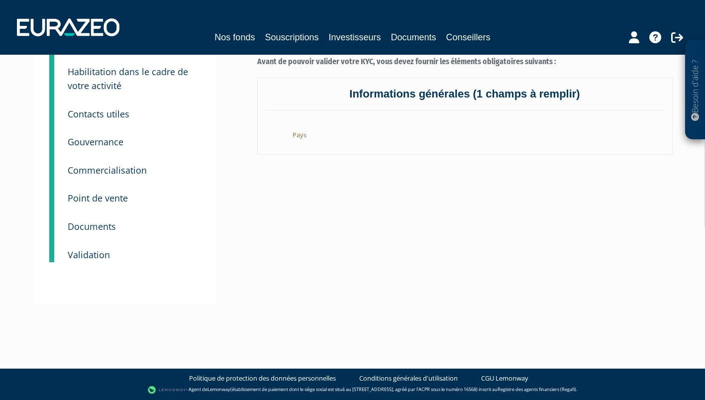
click at [98, 225] on small "Documents" at bounding box center [92, 226] width 48 height 12
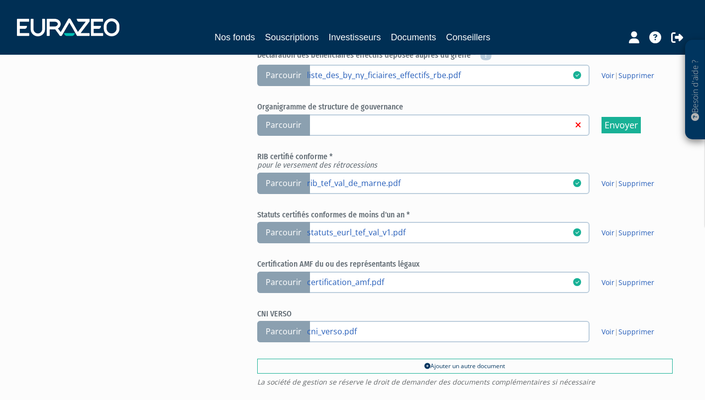
scroll to position [458, 0]
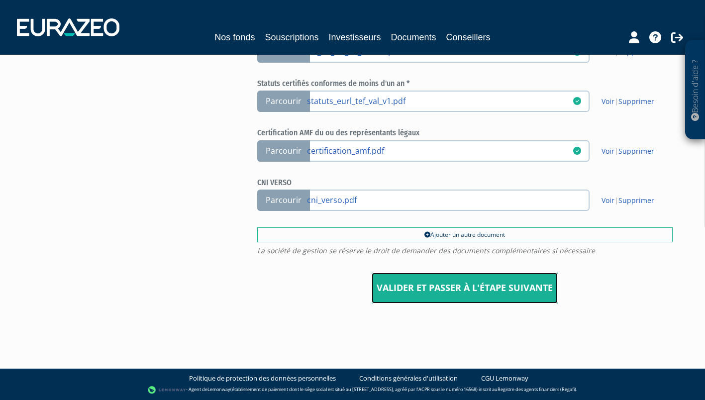
click at [403, 292] on input "Valider et passer à l'étape suivante" at bounding box center [465, 288] width 186 height 31
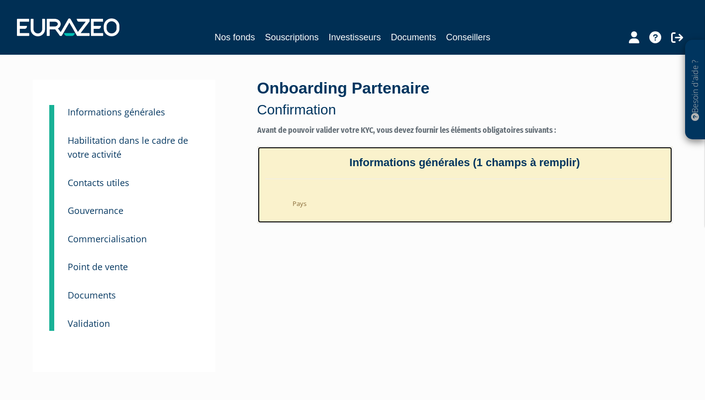
click at [302, 208] on li "Pays" at bounding box center [475, 201] width 380 height 24
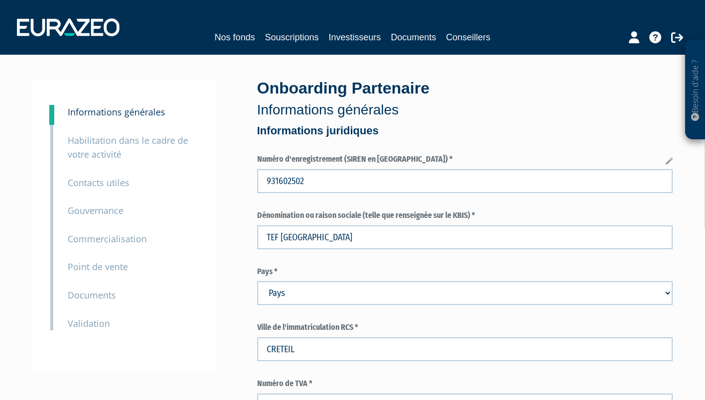
click at [285, 294] on select "Pays Afghanistan Afrique du Sud Albanie Algérie Allemagne Andorre" at bounding box center [464, 293] width 415 height 24
select select "75"
click at [257, 281] on select "Pays Afghanistan Afrique du Sud Albanie Algérie Allemagne Andorre" at bounding box center [464, 293] width 415 height 24
click at [208, 217] on div "3 Informations générales 4 Habilitation dans le cadre de votre activité 5 Conta…" at bounding box center [124, 226] width 183 height 293
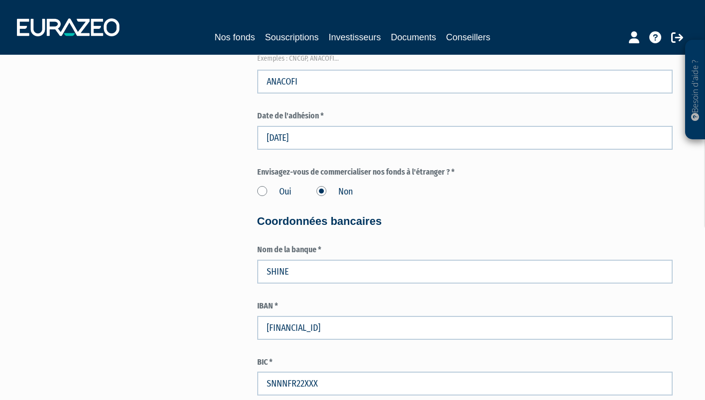
scroll to position [1457, 0]
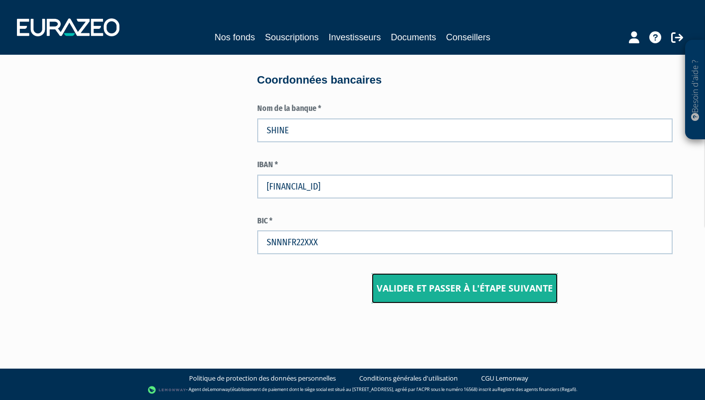
click at [423, 300] on input "Valider et passer à l'étape suivante" at bounding box center [465, 288] width 186 height 31
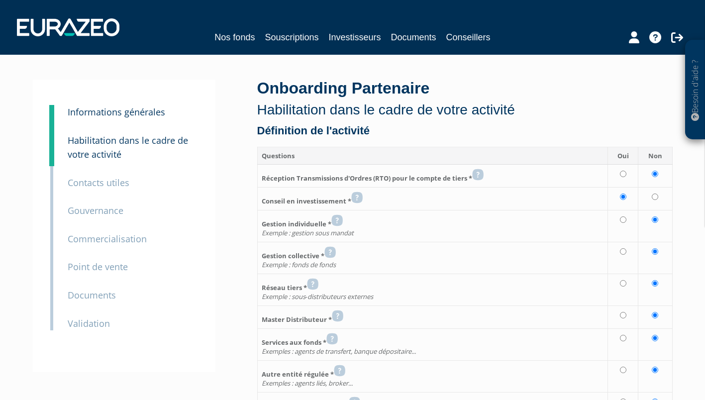
click at [96, 325] on small "Validation" at bounding box center [89, 323] width 42 height 12
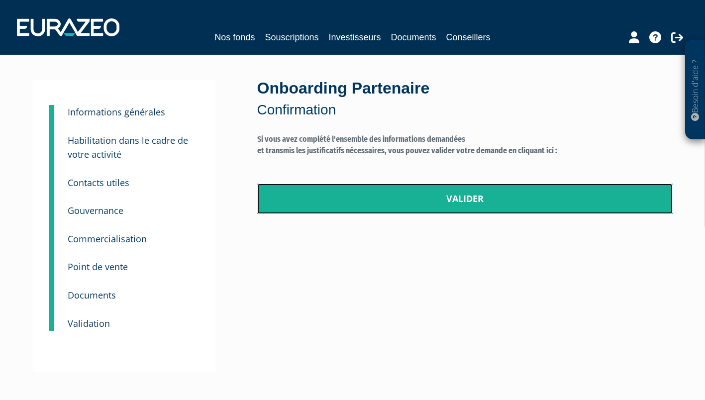
click at [367, 198] on link "Valider" at bounding box center [464, 199] width 415 height 31
